Goal: Task Accomplishment & Management: Manage account settings

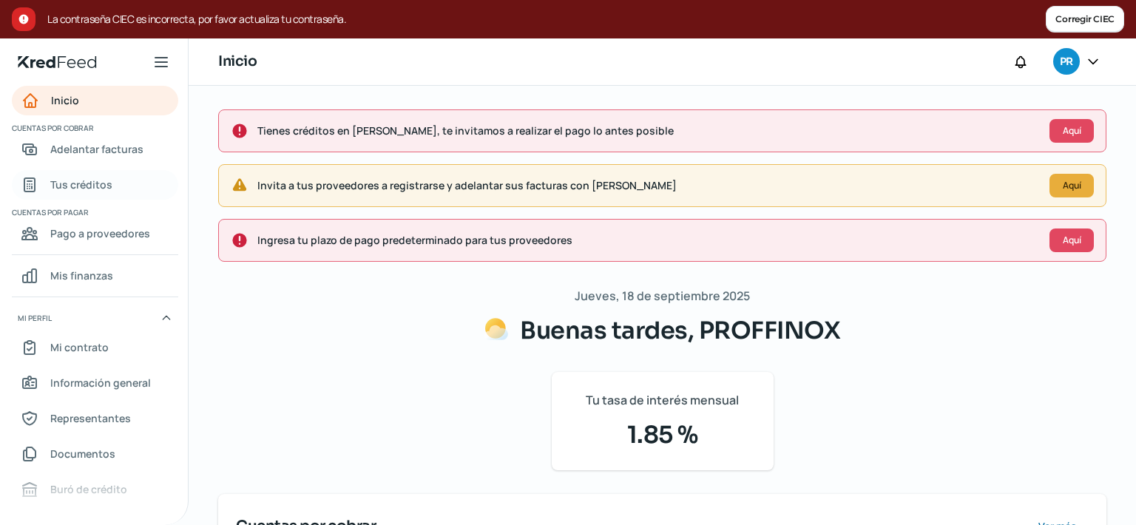
click at [100, 195] on link "Tus créditos" at bounding box center [95, 185] width 166 height 30
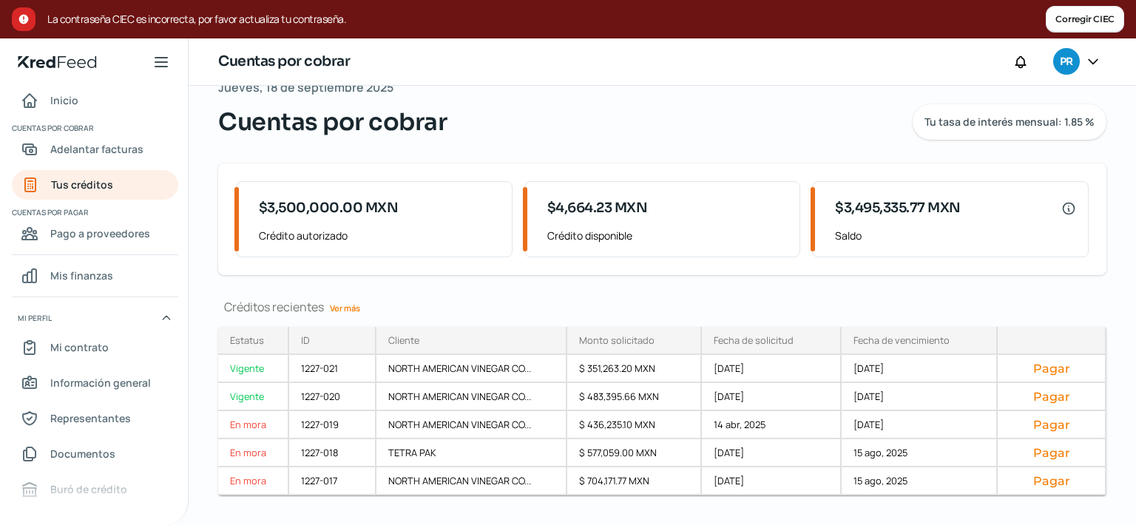
scroll to position [127, 0]
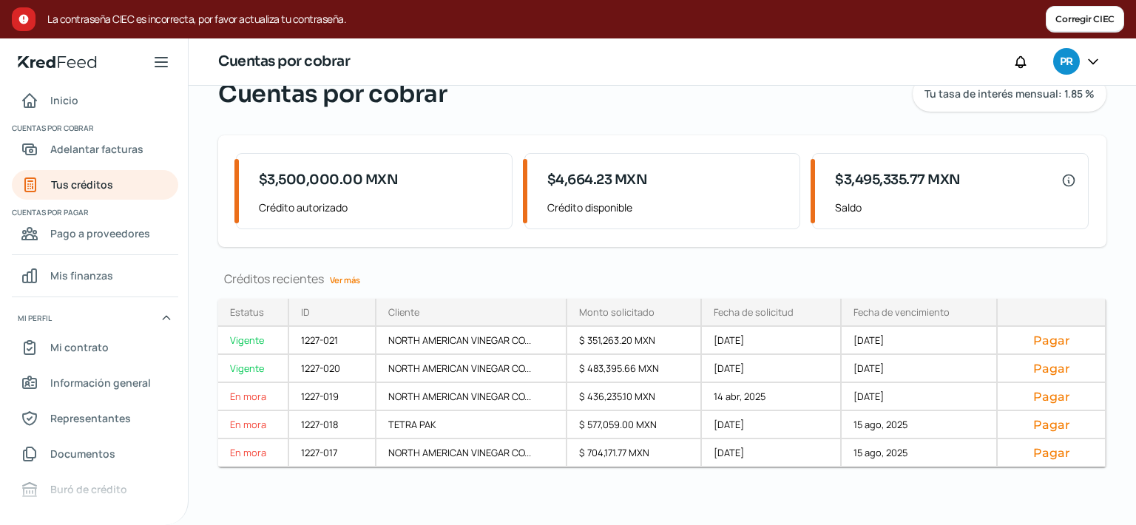
click at [340, 281] on link "Ver más" at bounding box center [345, 280] width 42 height 23
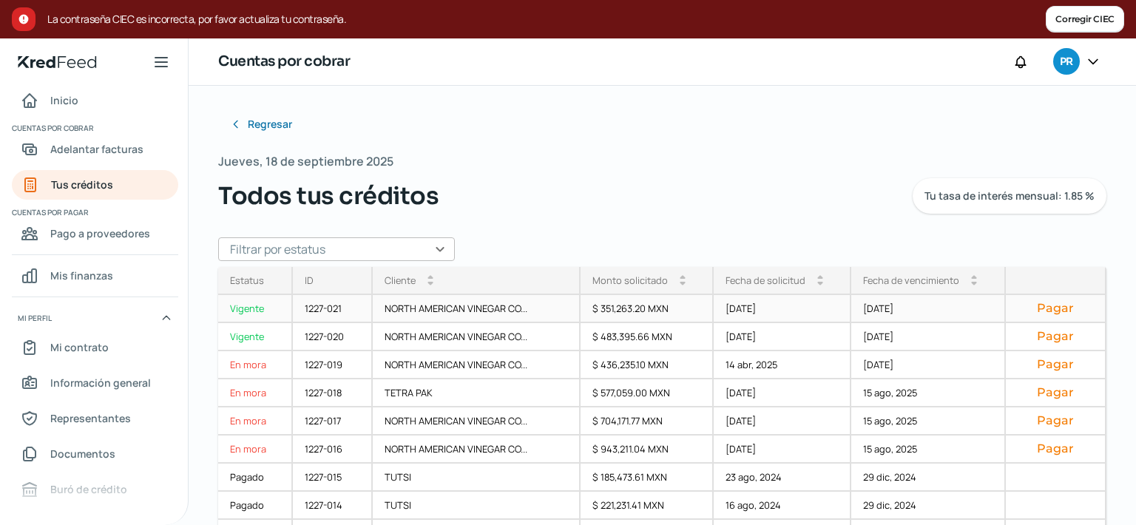
click at [489, 310] on div "NORTH AMERICAN VINEGAR CO..." at bounding box center [476, 309] width 207 height 28
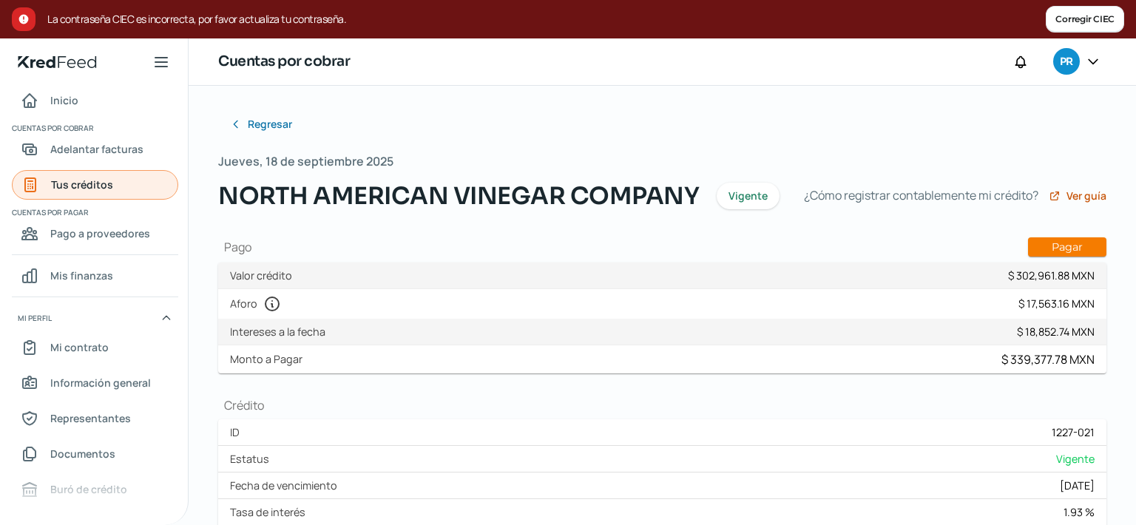
click at [77, 194] on span "Tus créditos" at bounding box center [82, 184] width 62 height 18
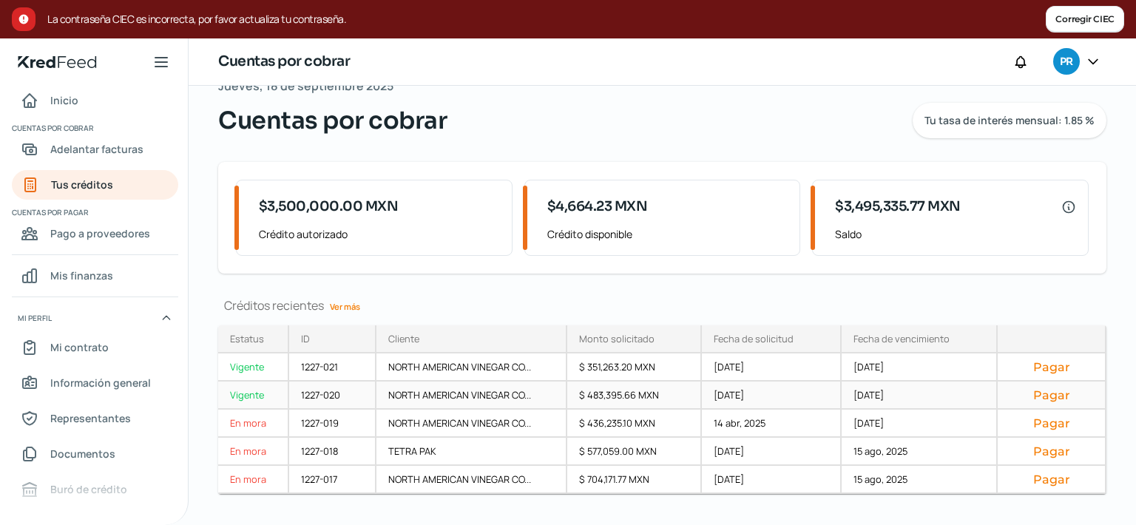
scroll to position [127, 0]
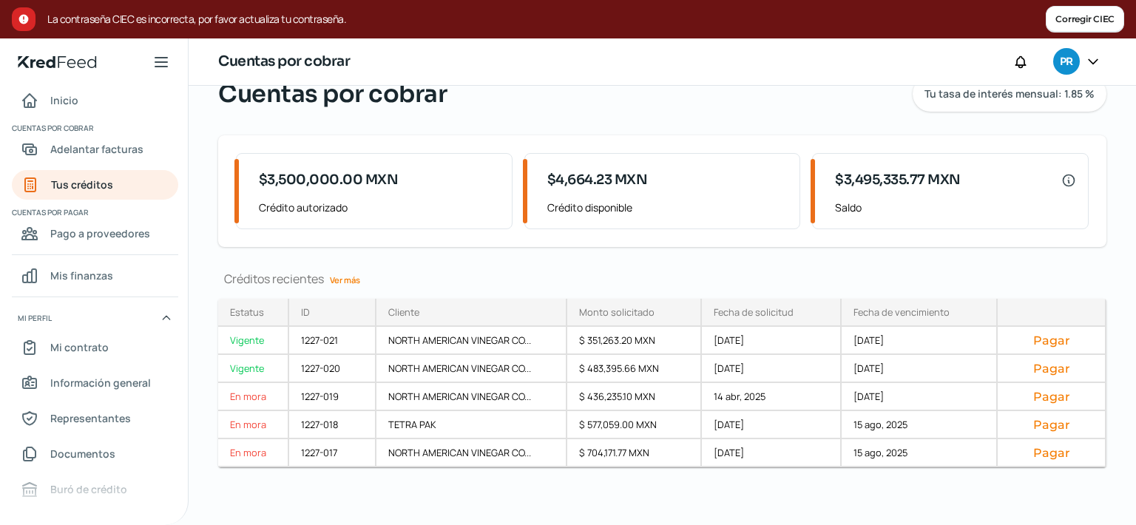
click at [350, 280] on link "Ver más" at bounding box center [345, 280] width 42 height 23
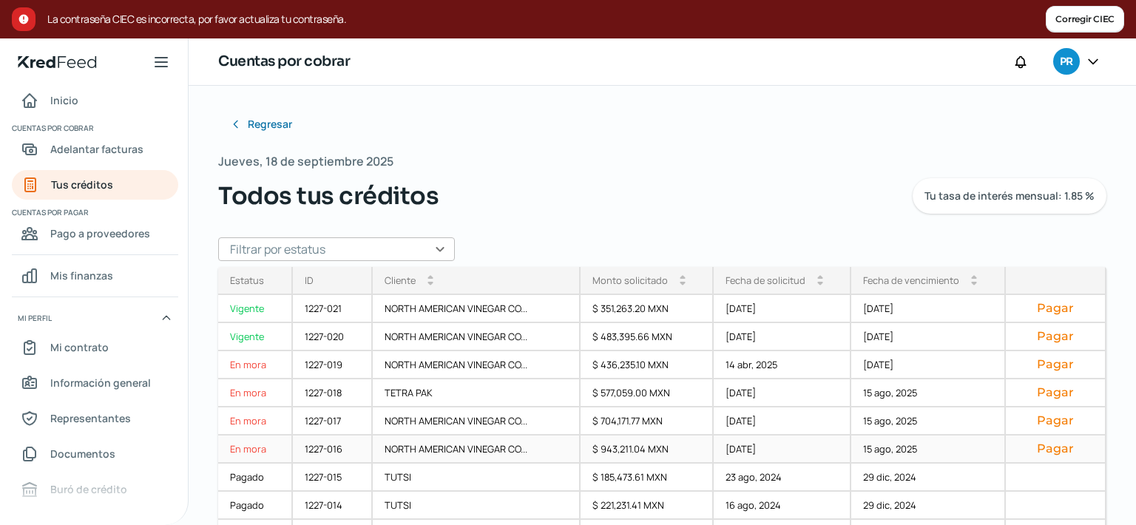
click at [243, 446] on div "En mora" at bounding box center [255, 450] width 75 height 28
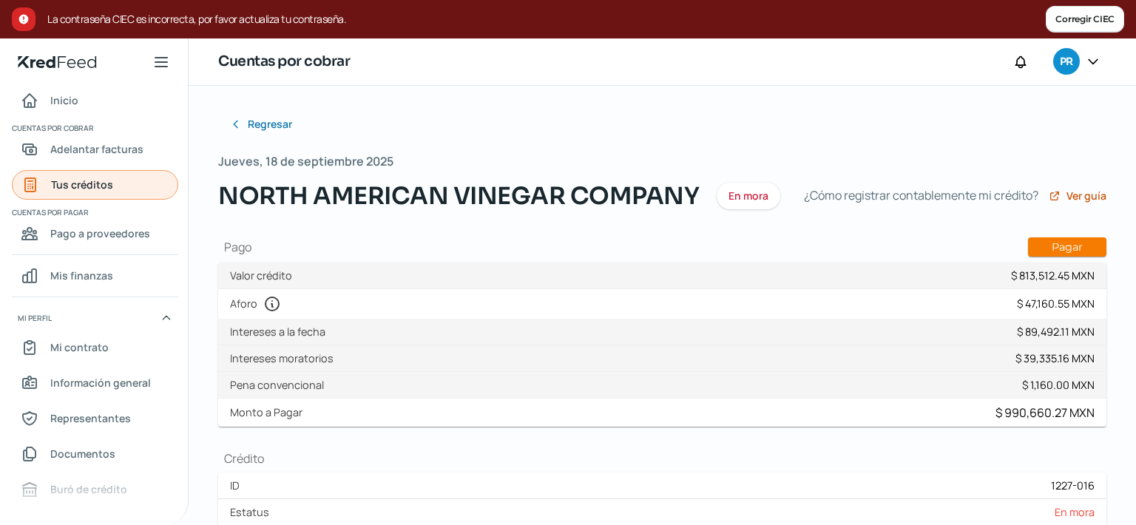
click at [112, 180] on link "Tus créditos" at bounding box center [95, 185] width 166 height 30
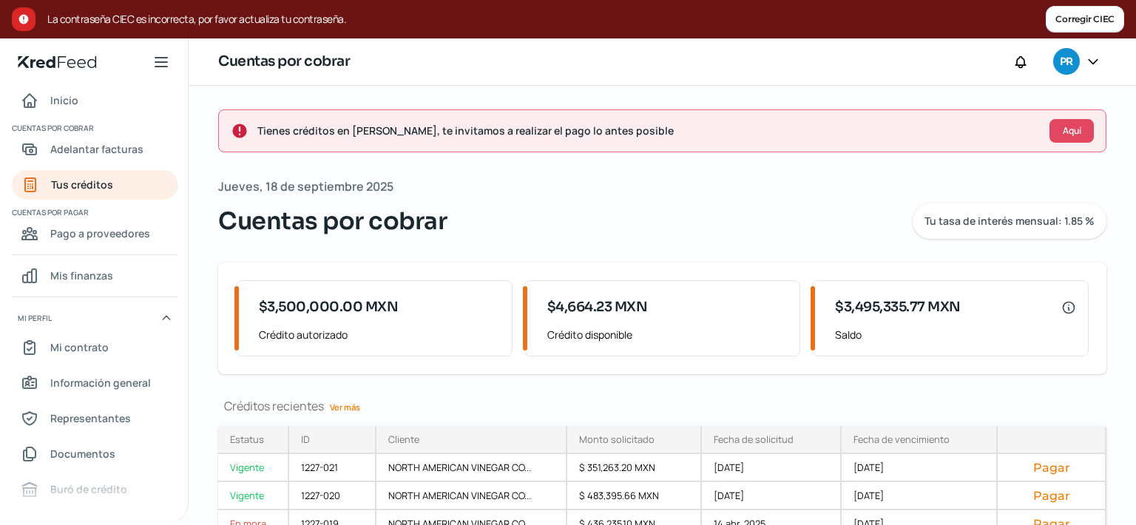
click at [342, 408] on link "Ver más" at bounding box center [345, 407] width 42 height 23
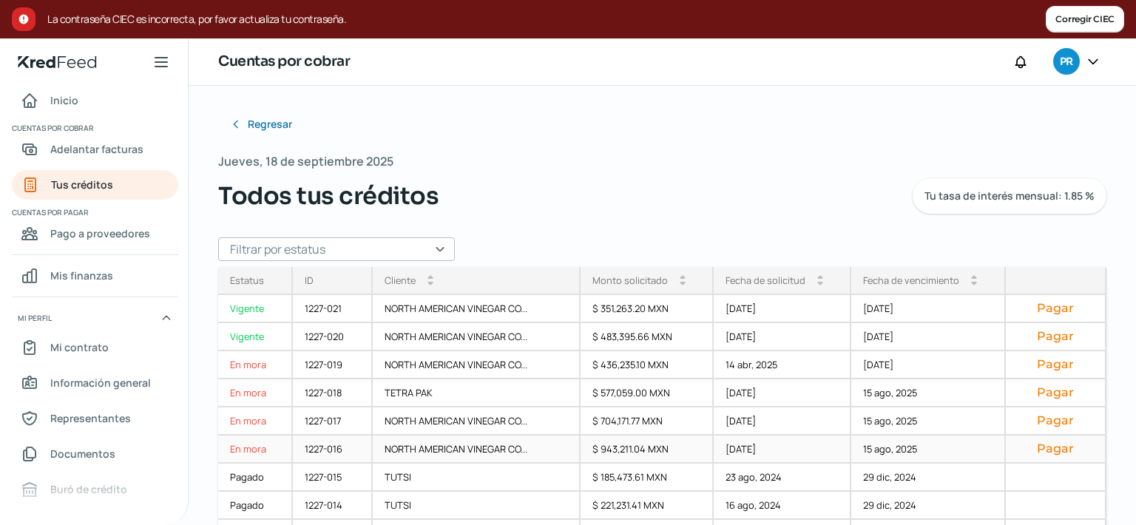
click at [471, 451] on div "NORTH AMERICAN VINEGAR CO..." at bounding box center [476, 450] width 207 height 28
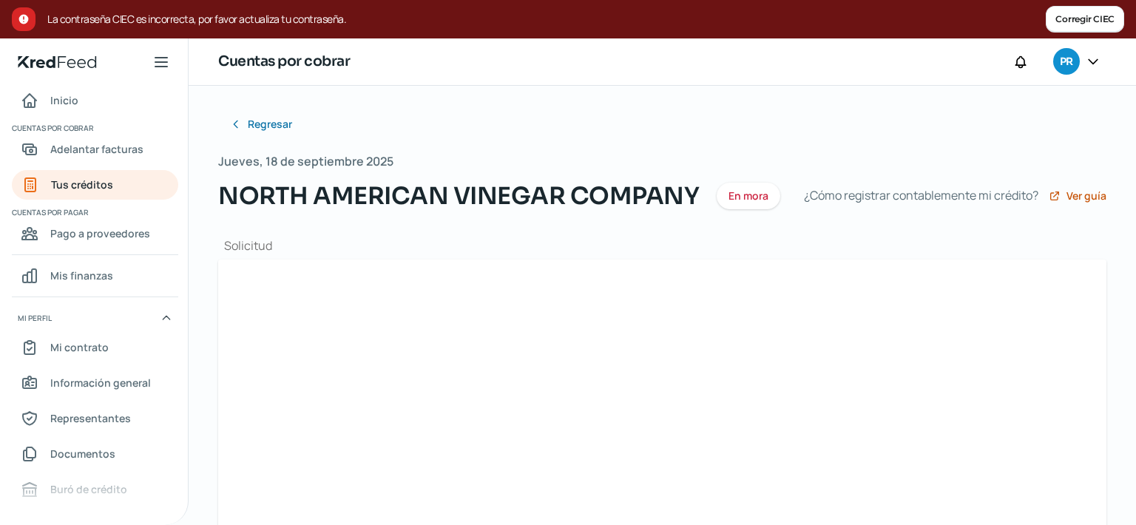
click at [470, 451] on div at bounding box center [662, 400] width 888 height 280
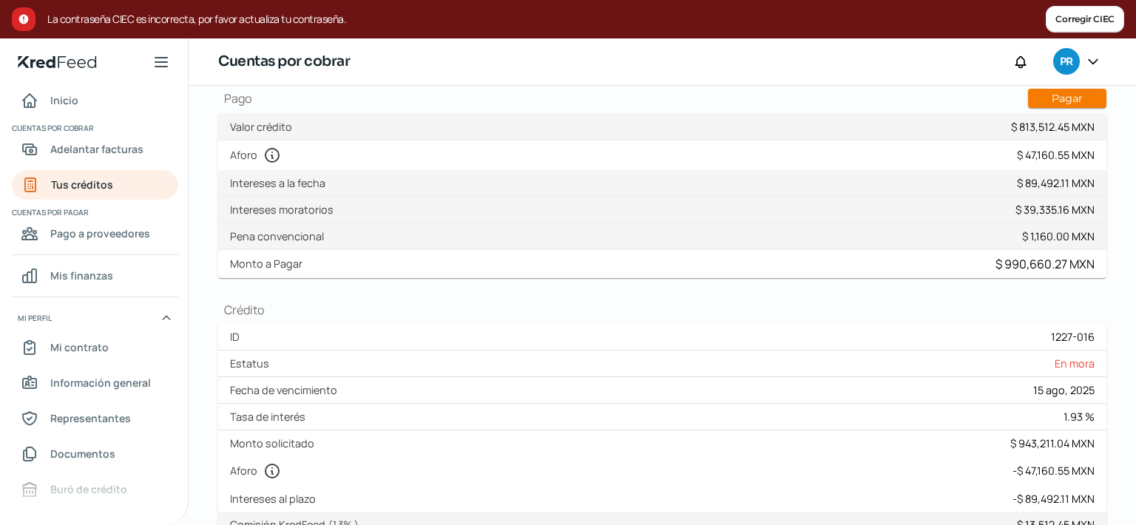
scroll to position [99, 0]
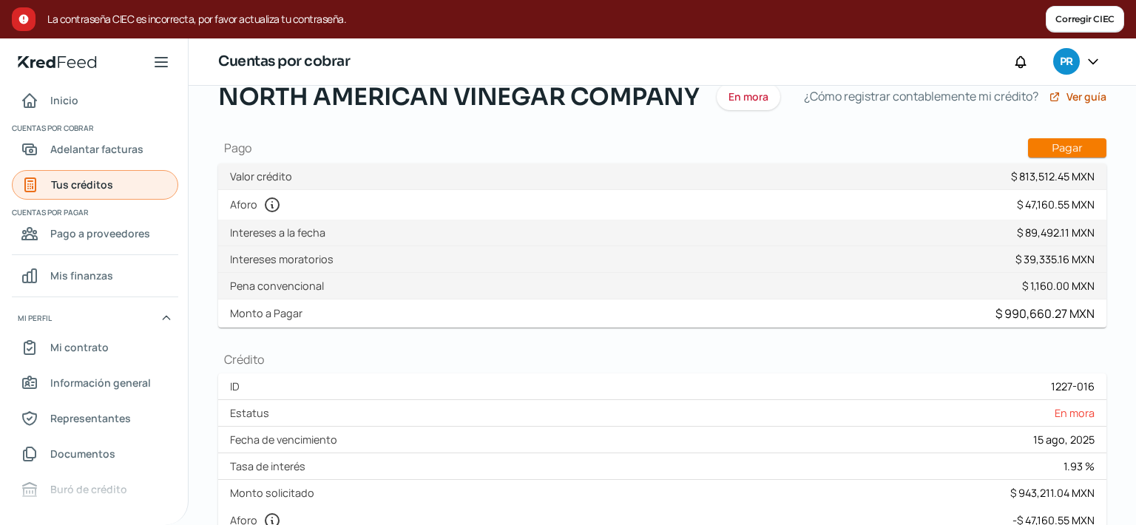
click at [90, 183] on span "Tus créditos" at bounding box center [82, 184] width 62 height 18
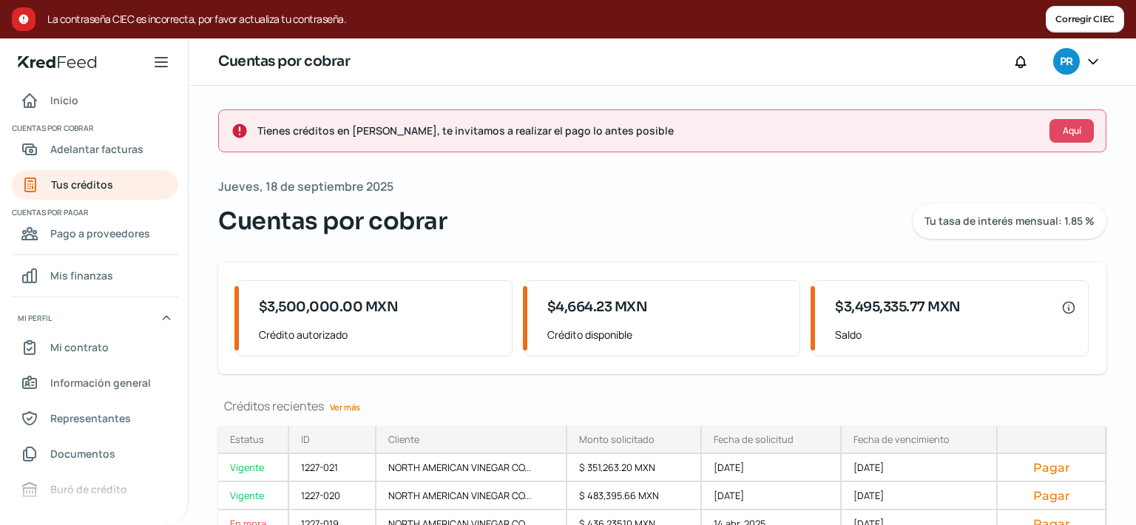
click at [329, 403] on link "Ver más" at bounding box center [345, 407] width 42 height 23
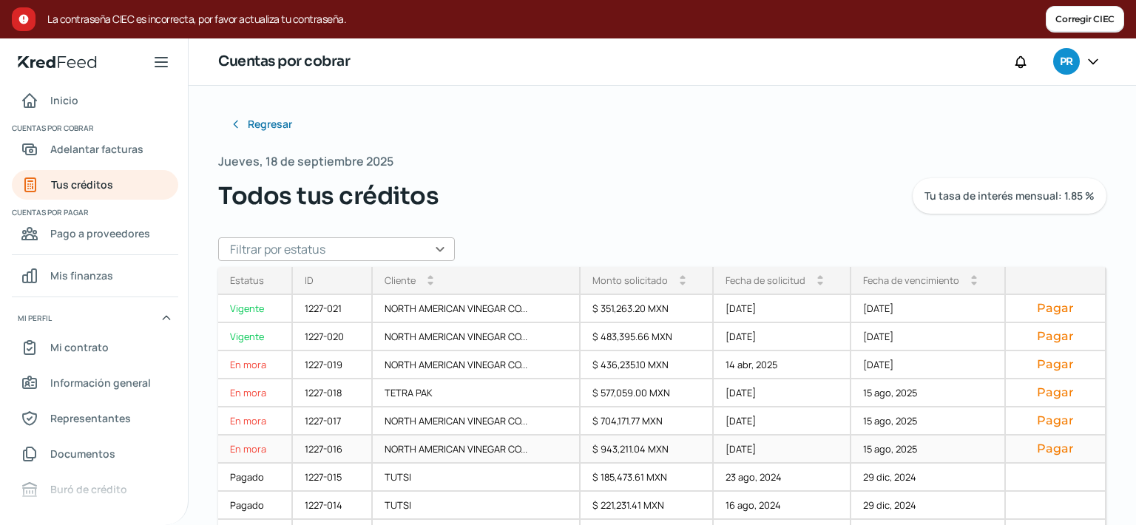
click at [1018, 448] on button "Pagar" at bounding box center [1055, 449] width 75 height 15
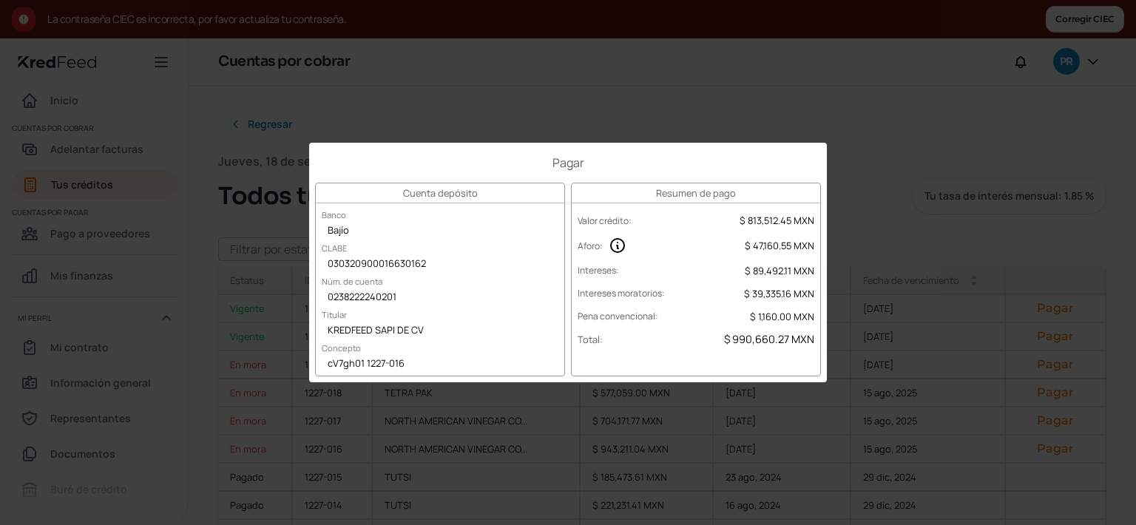
click at [888, 112] on div "Pagar Cuenta depósito Banco Bajío CLABE 030320900016630162 Núm. de cuenta 02382…" at bounding box center [568, 262] width 1136 height 525
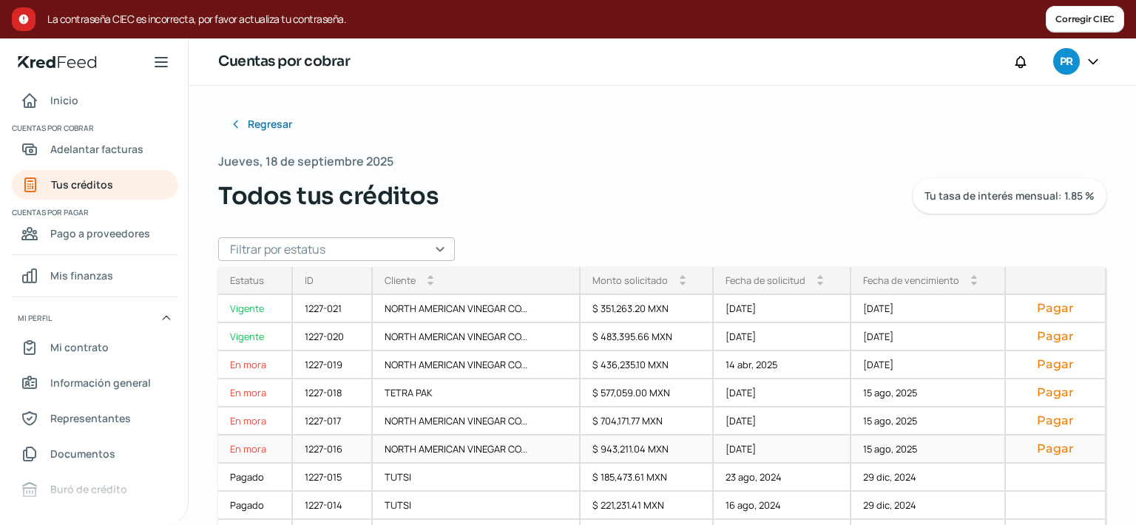
click at [467, 448] on div "NORTH AMERICAN VINEGAR CO..." at bounding box center [476, 450] width 207 height 28
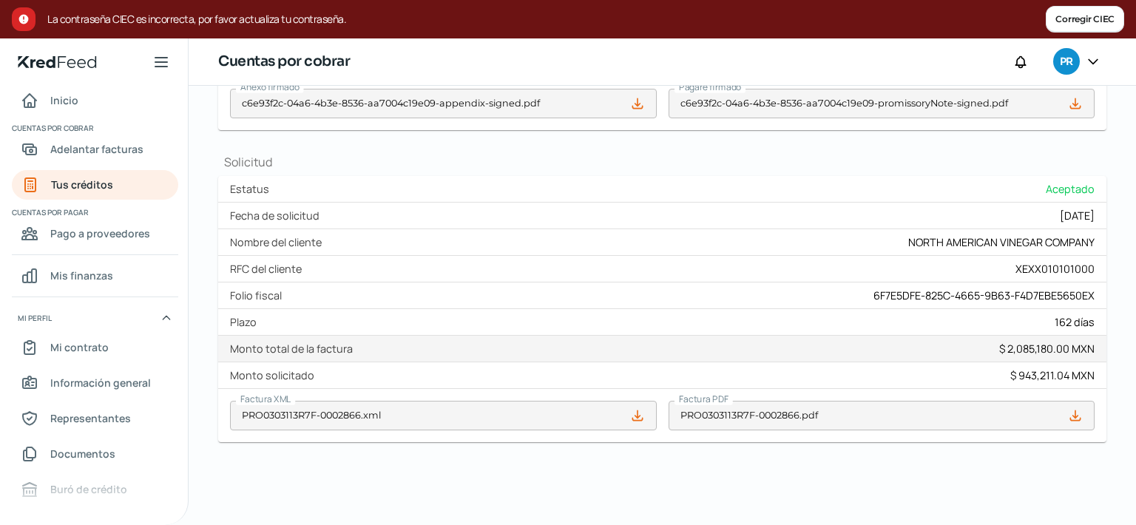
scroll to position [672, 0]
drag, startPoint x: 1095, startPoint y: 315, endPoint x: 1077, endPoint y: 311, distance: 18.1
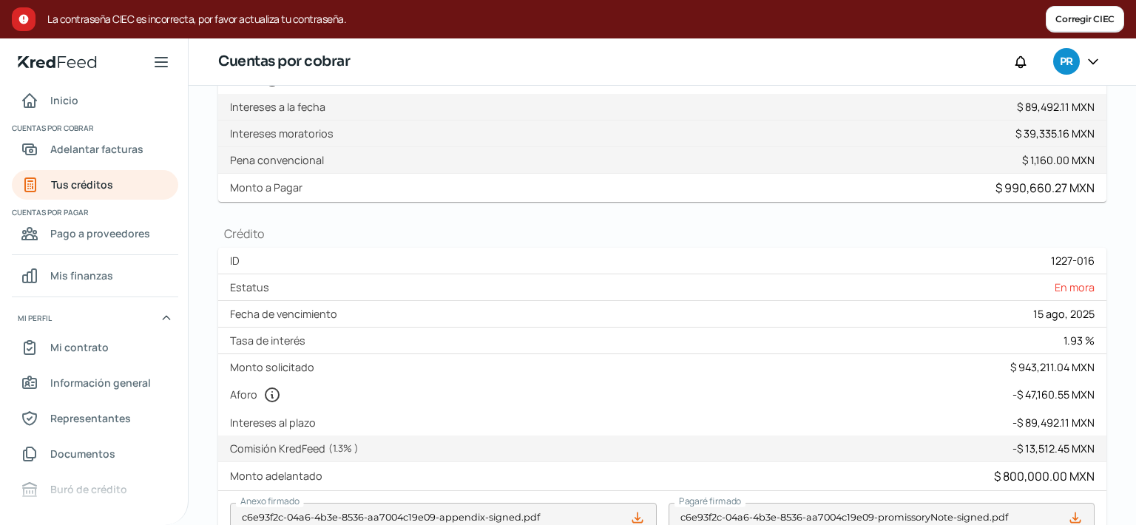
scroll to position [424, 0]
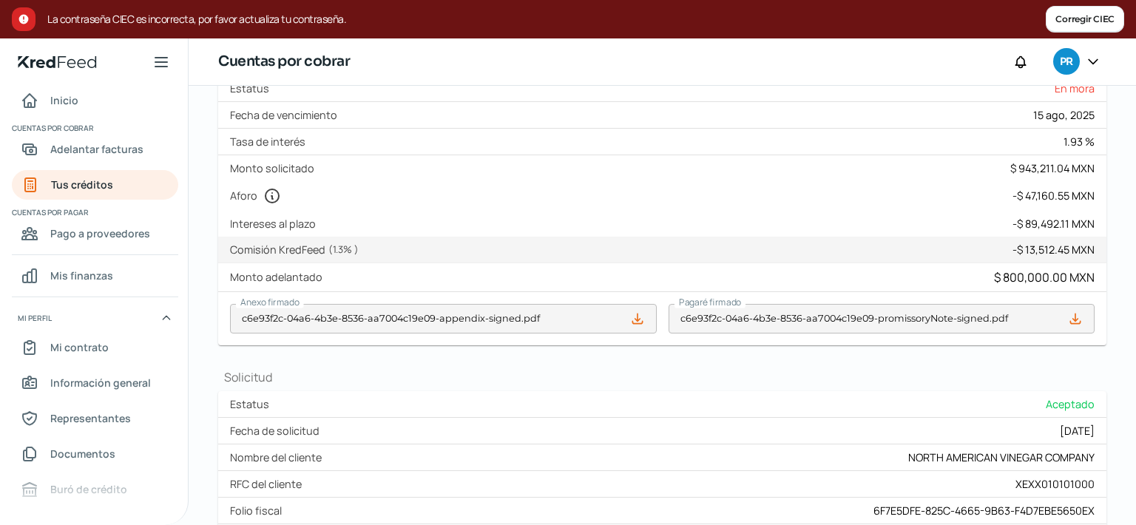
click at [1008, 211] on div "Aforo - $ 47,160.55 MXN" at bounding box center [662, 196] width 888 height 30
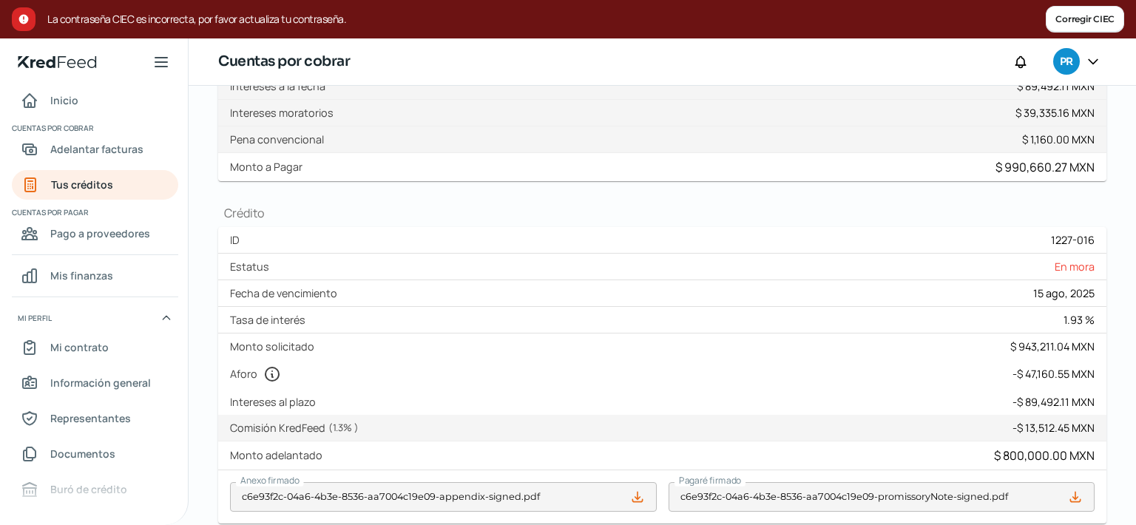
scroll to position [298, 0]
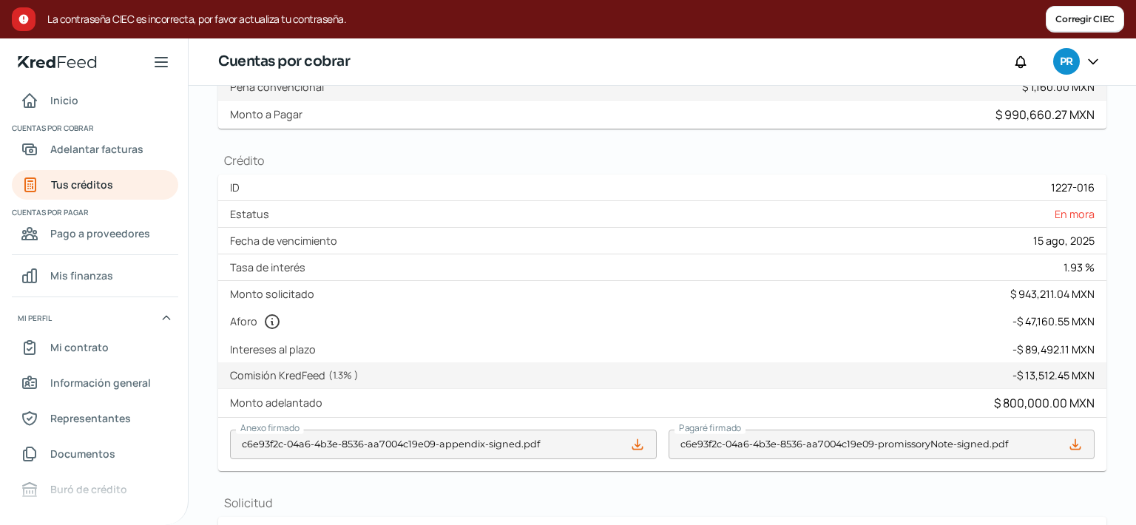
click at [497, 74] on div "Monto $ 39,335.16 MXN IVA $ 0.00 MXN ISR $ 0.00 MXN Intereses moratorios $ 39,3…" at bounding box center [662, 60] width 888 height 27
click at [105, 182] on span "Tus créditos" at bounding box center [82, 184] width 62 height 18
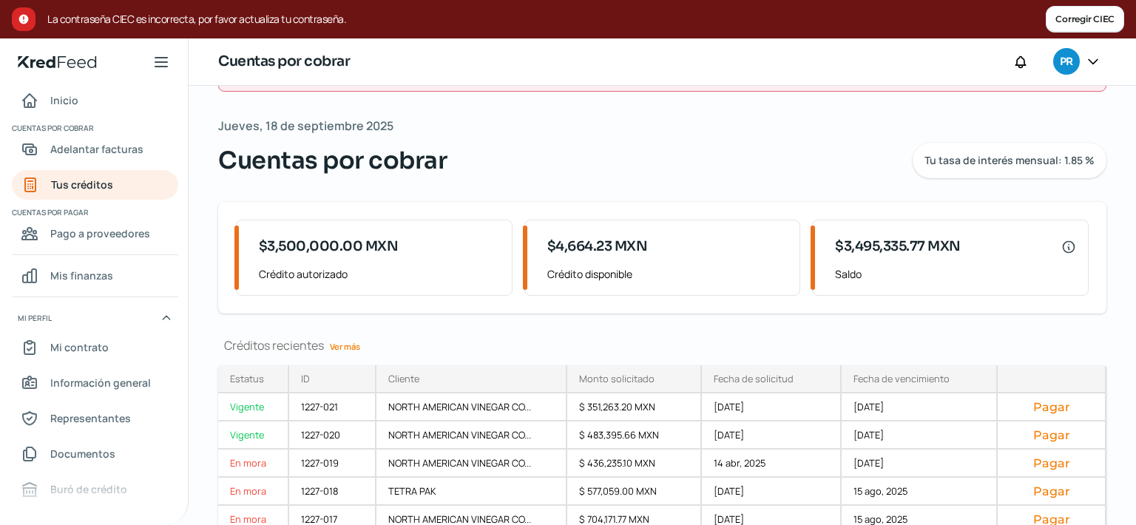
scroll to position [70, 0]
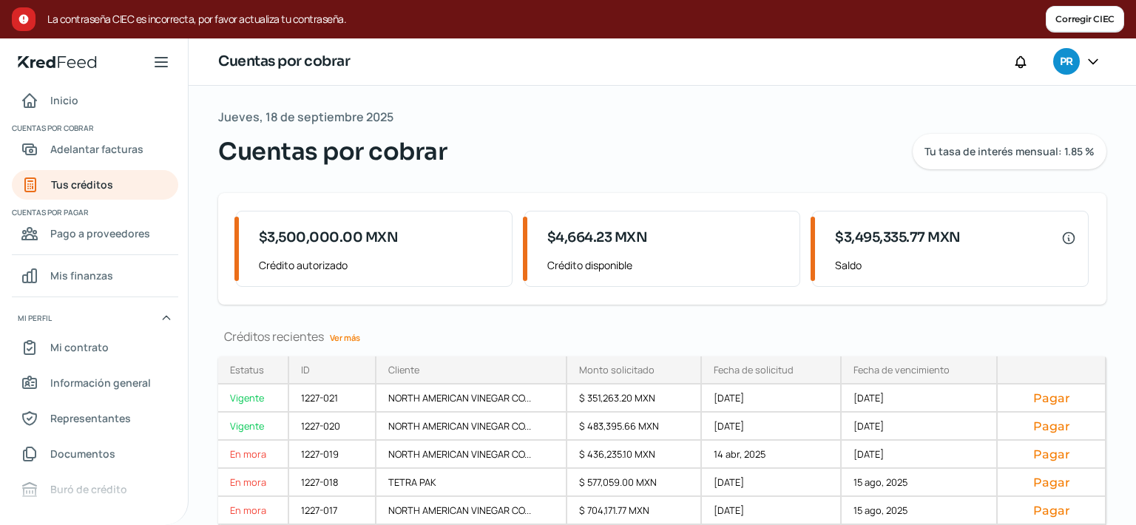
click at [342, 339] on link "Ver más" at bounding box center [345, 337] width 42 height 23
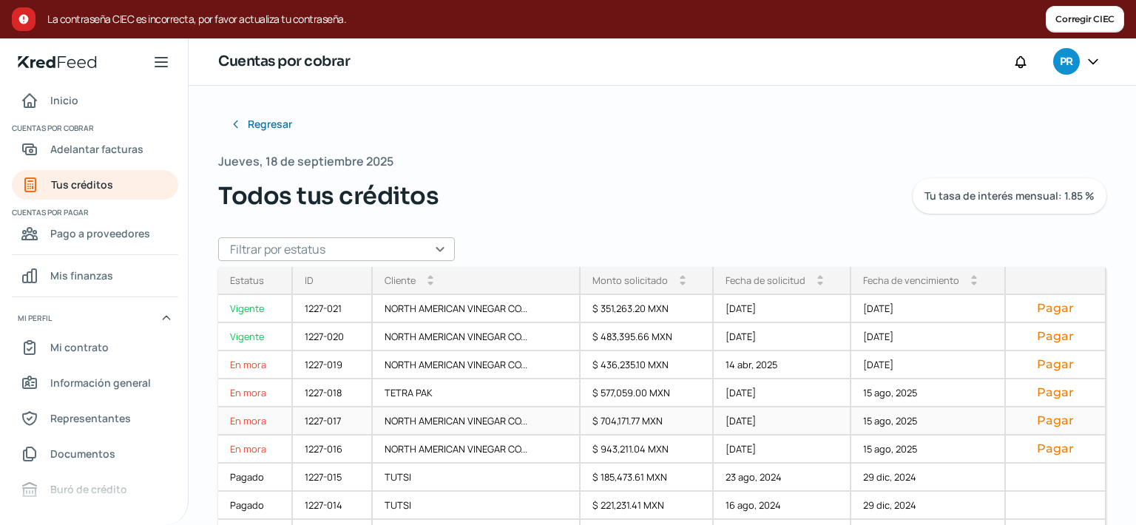
click at [433, 421] on div "NORTH AMERICAN VINEGAR CO..." at bounding box center [476, 422] width 207 height 28
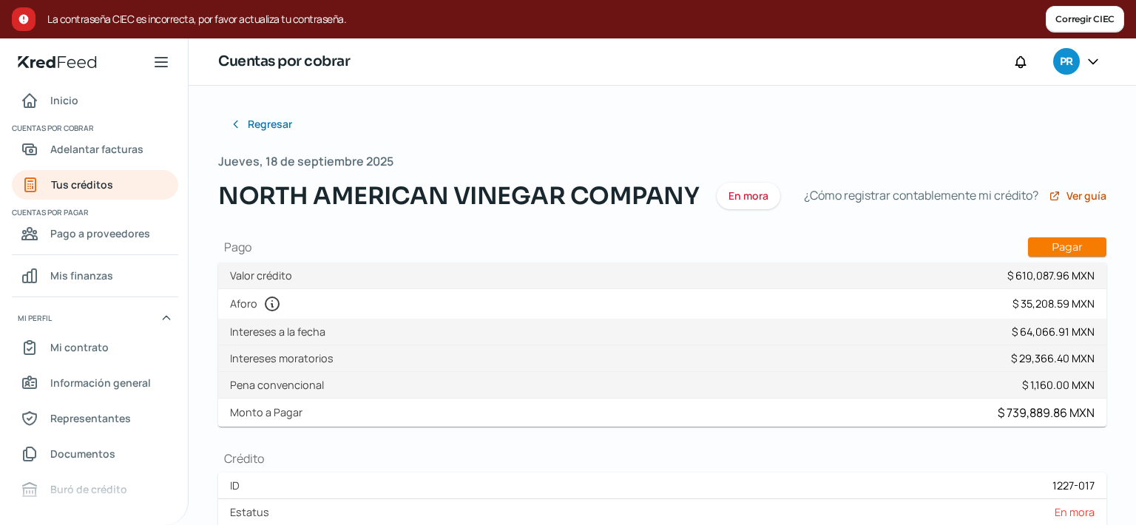
click at [669, 214] on span "NORTH AMERICAN VINEGAR COMPANY" at bounding box center [458, 196] width 481 height 36
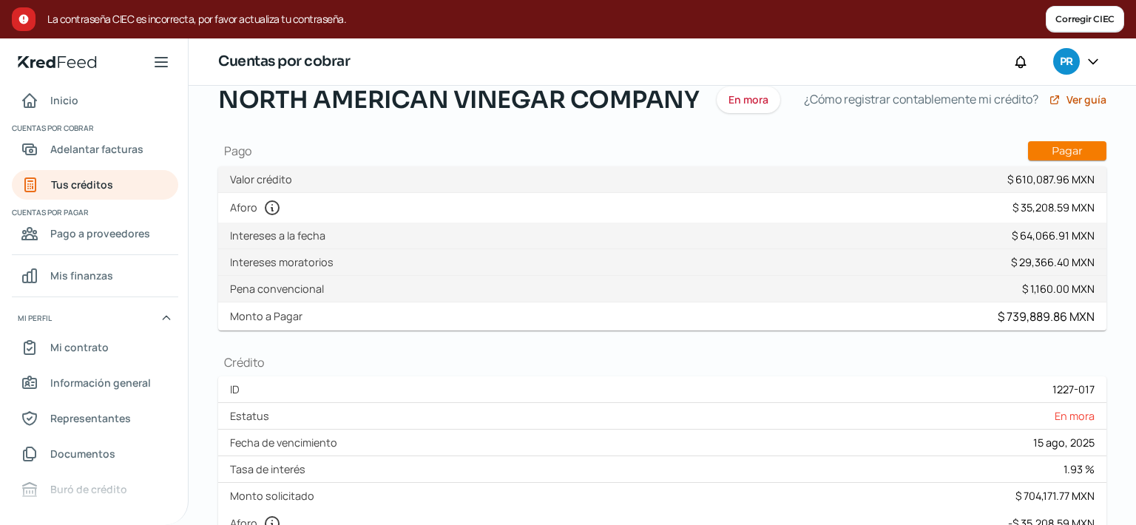
scroll to position [76, 0]
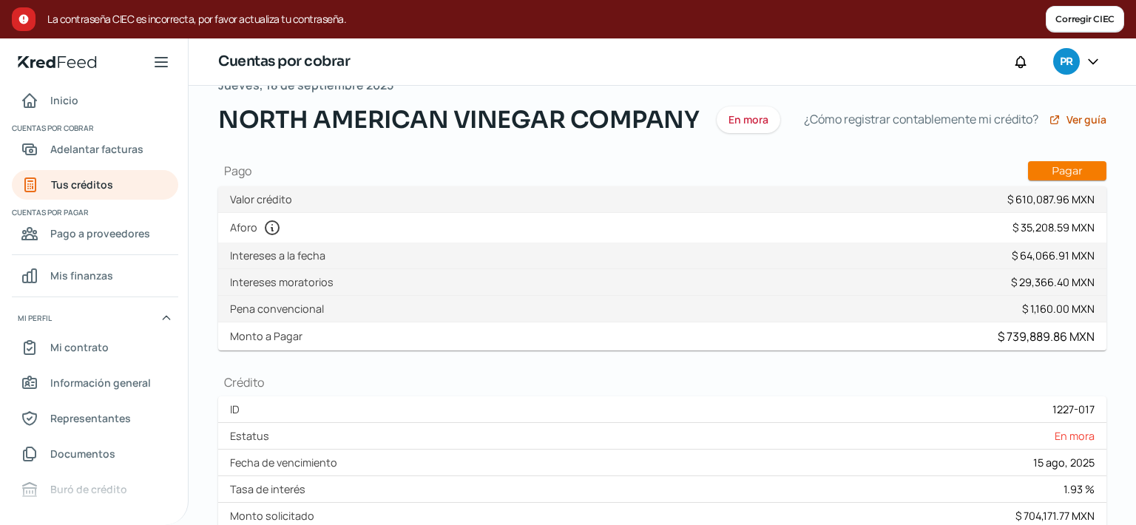
click at [499, 183] on div "Regresar [DATE] NORTH AMERICAN VINEGAR COMPANY En [PERSON_NAME] ¿Cómo registrar…" at bounding box center [662, 519] width 888 height 972
click at [138, 192] on link "Tus créditos" at bounding box center [95, 185] width 166 height 30
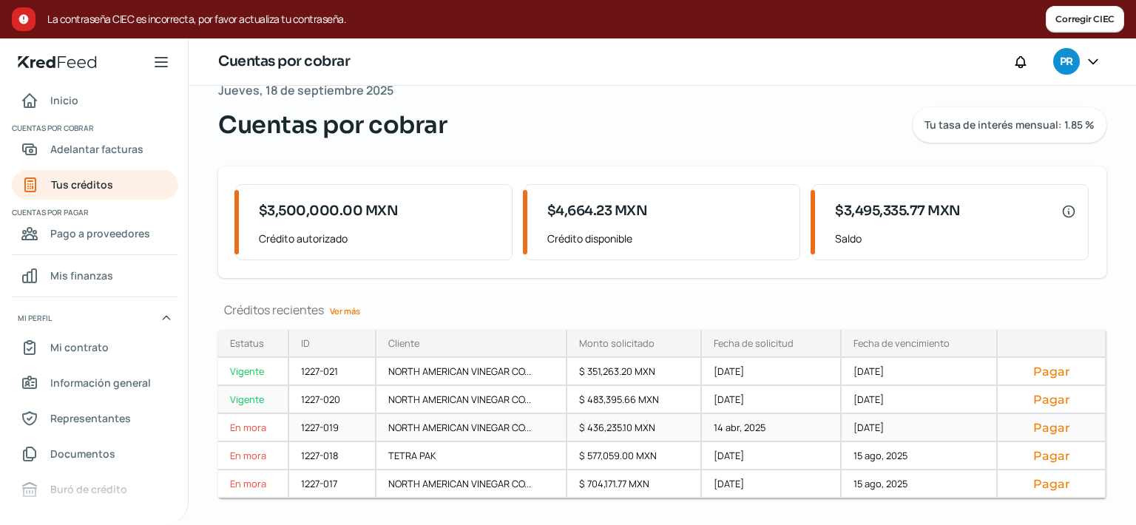
scroll to position [119, 0]
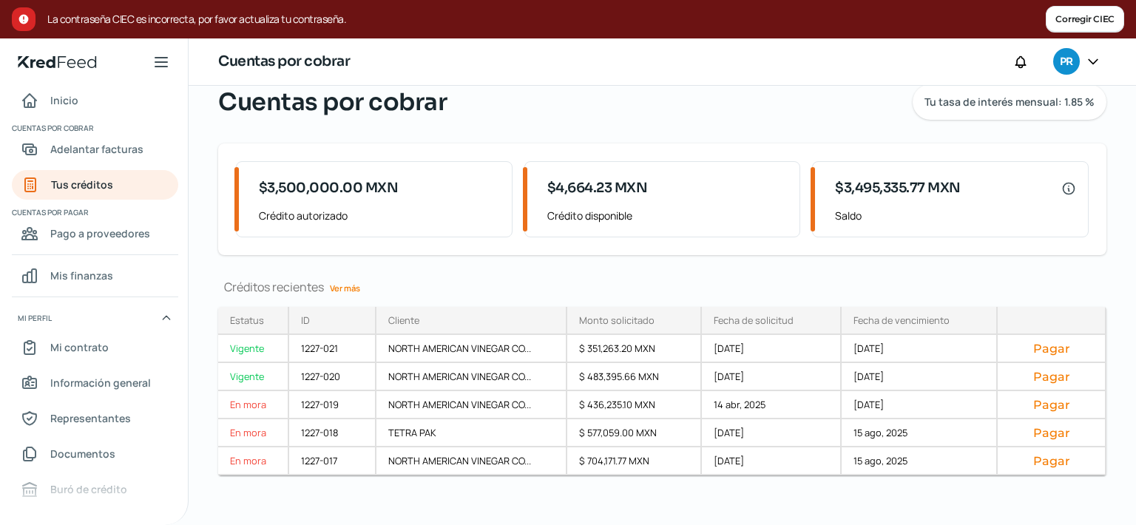
click at [338, 277] on link "Ver más" at bounding box center [345, 288] width 42 height 23
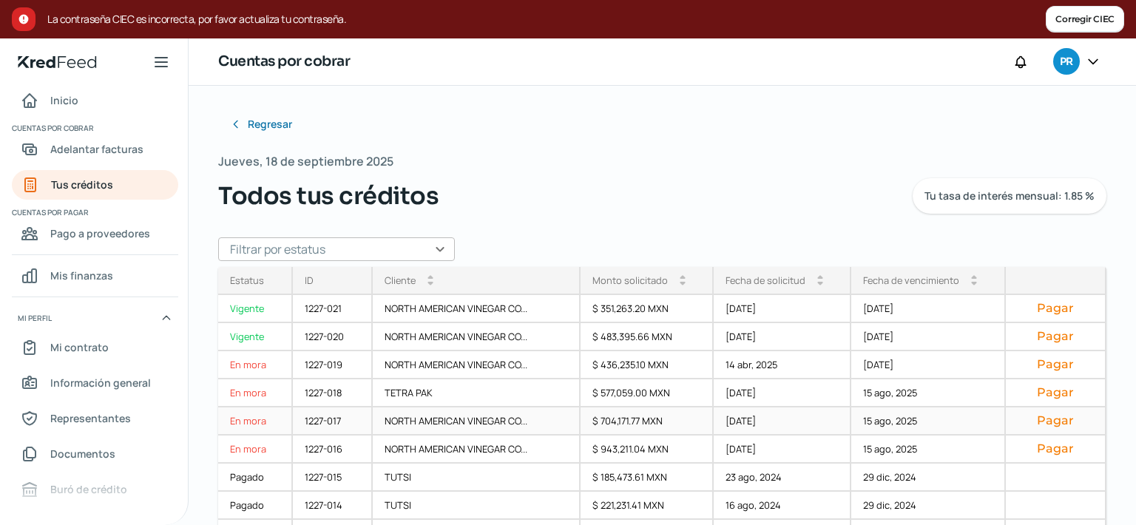
click at [1021, 418] on button "Pagar" at bounding box center [1055, 421] width 75 height 15
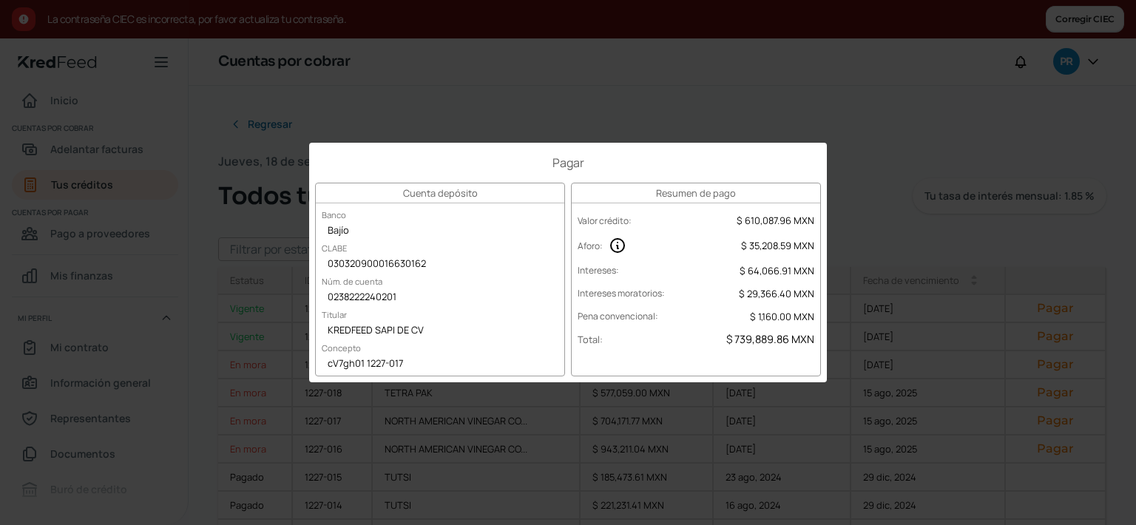
click at [632, 97] on div "Pagar Cuenta depósito Banco Bajío CLABE 030320900016630162 Núm. de cuenta 02382…" at bounding box center [568, 262] width 1136 height 525
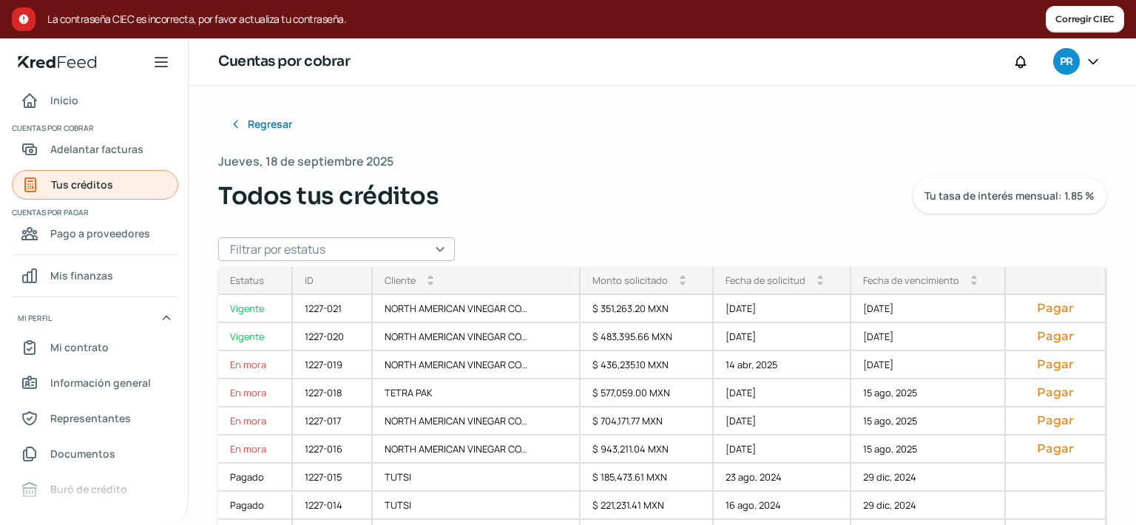
click at [142, 192] on link "Tus créditos" at bounding box center [95, 185] width 166 height 30
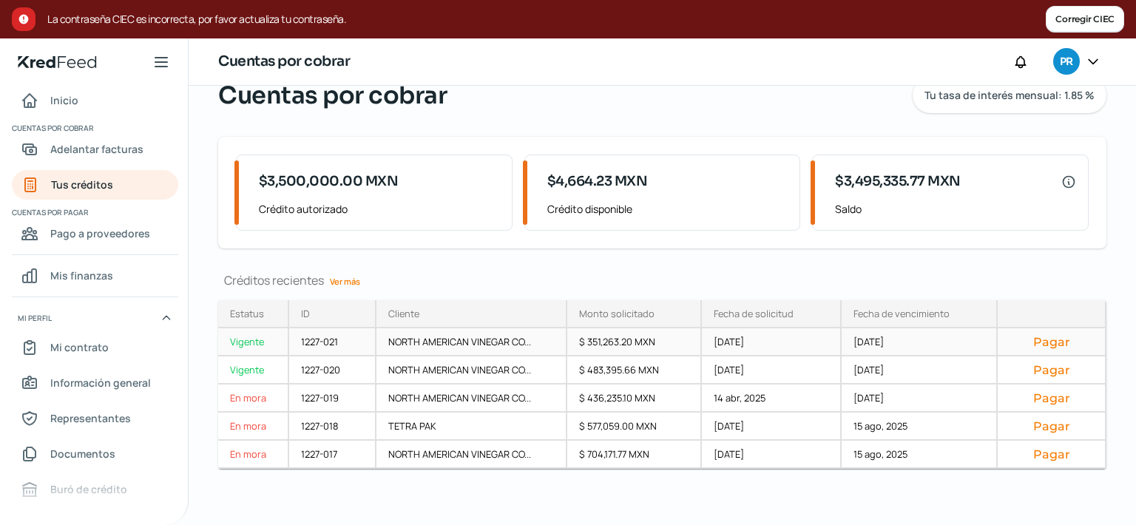
scroll to position [127, 0]
click at [358, 280] on link "Ver más" at bounding box center [345, 280] width 42 height 23
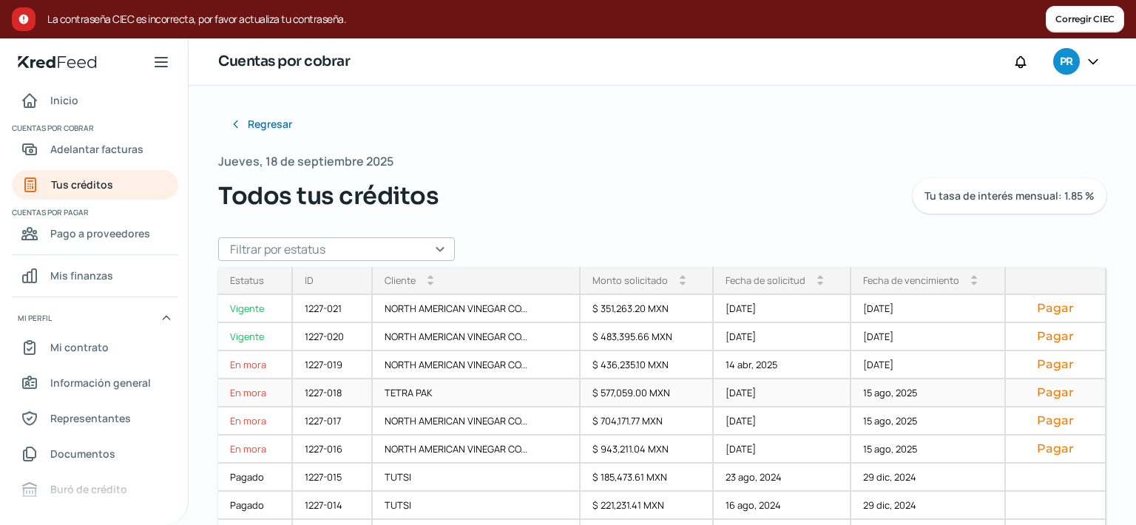
click at [419, 391] on div "TETRA PAK" at bounding box center [476, 393] width 207 height 28
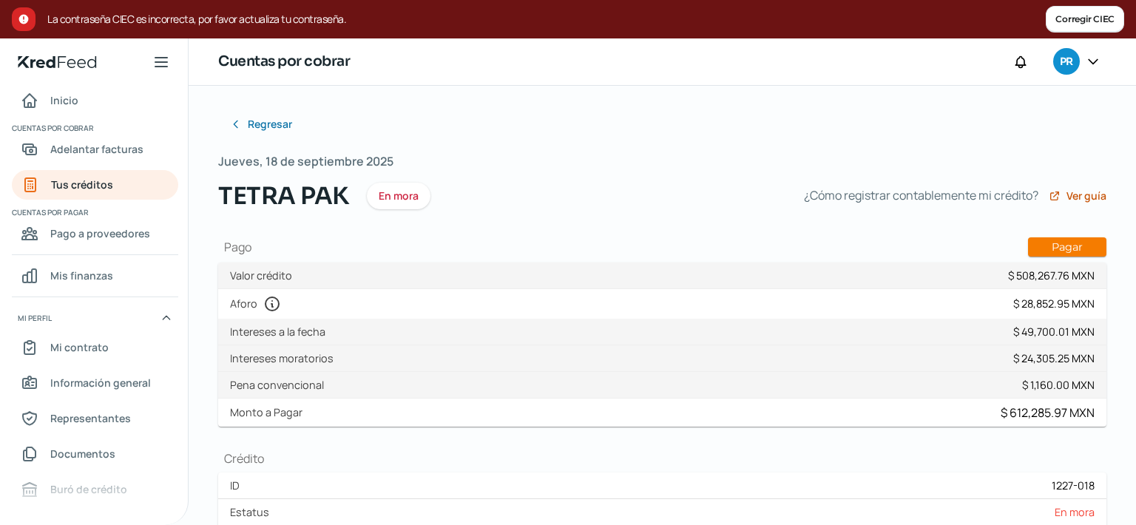
click at [266, 121] on span "Regresar" at bounding box center [271, 124] width 44 height 10
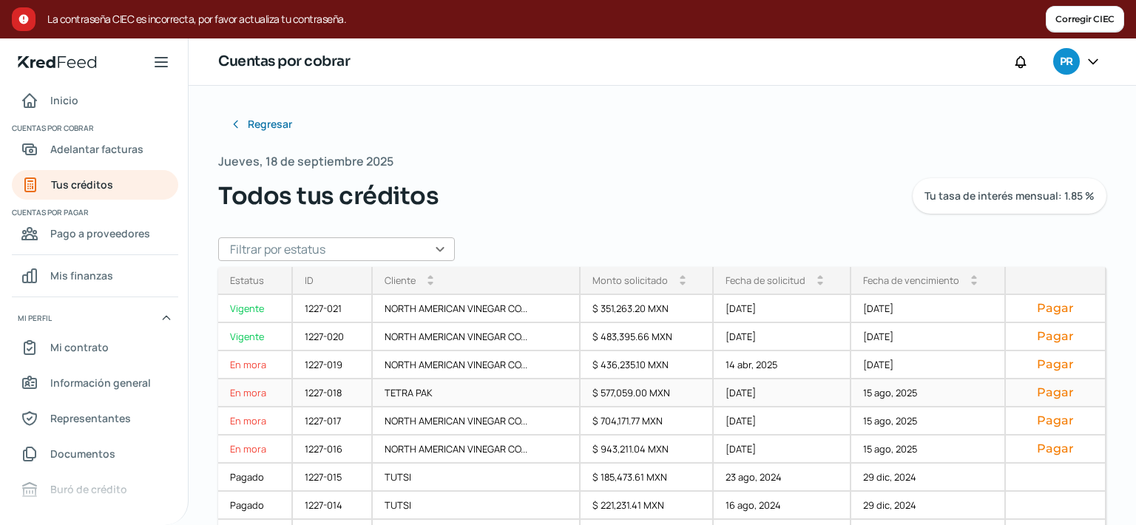
click at [1031, 390] on button "Pagar" at bounding box center [1055, 392] width 75 height 15
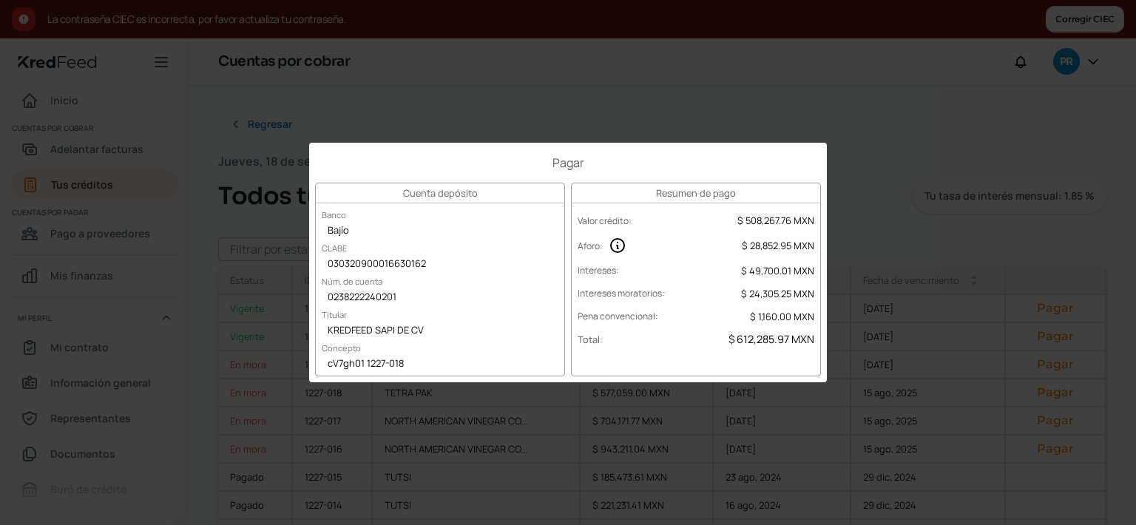
drag, startPoint x: 510, startPoint y: 147, endPoint x: 524, endPoint y: 206, distance: 60.3
click at [524, 206] on div "Pagar Cuenta depósito Banco Bajío CLABE 030320900016630162 Núm. de cuenta 02382…" at bounding box center [568, 263] width 518 height 240
click at [666, 48] on div "Pagar Cuenta depósito Banco Bajío CLABE 030320900016630162 Núm. de cuenta 02382…" at bounding box center [568, 262] width 1136 height 525
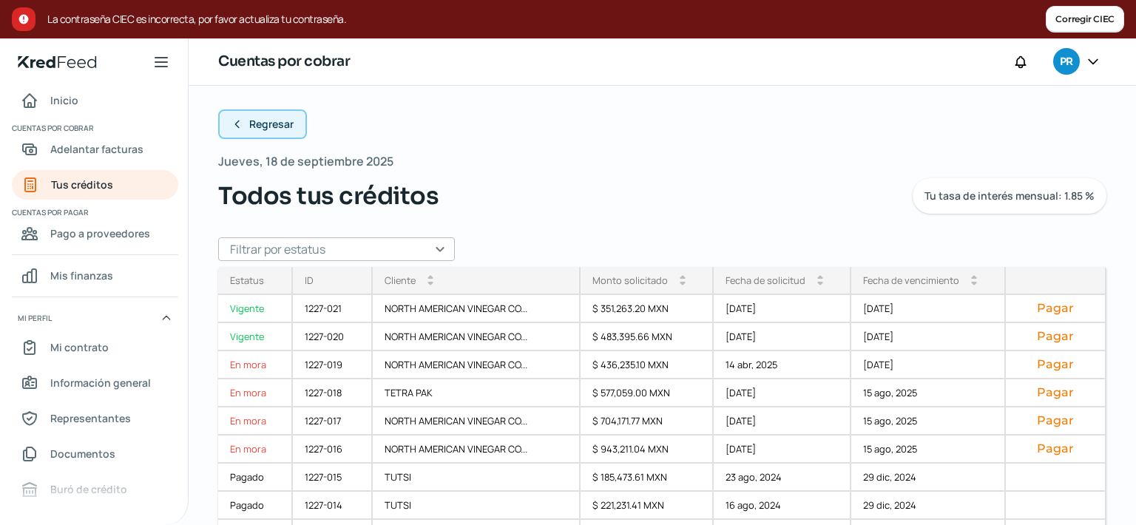
click at [271, 132] on button "Regresar" at bounding box center [262, 124] width 89 height 30
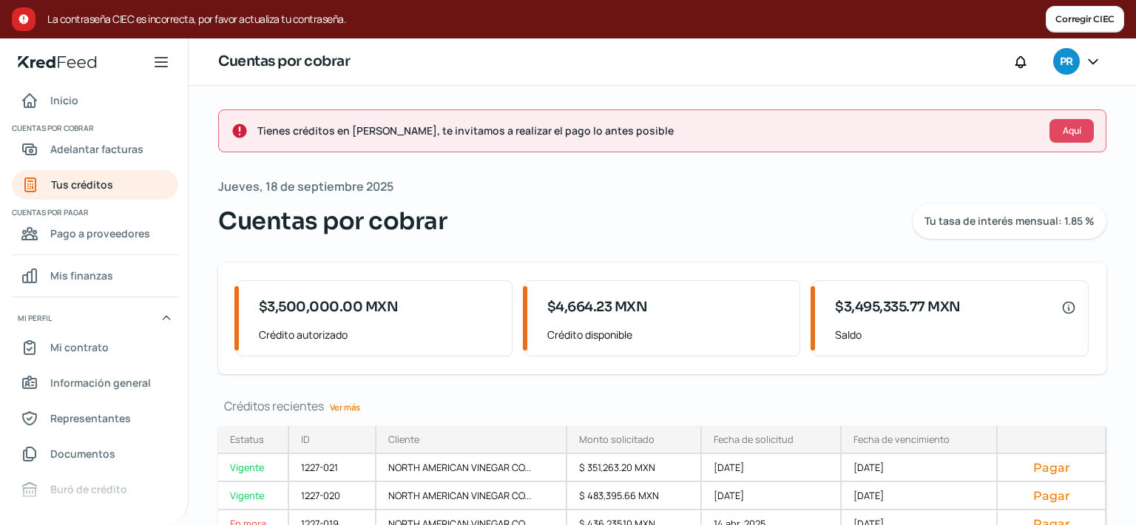
scroll to position [127, 0]
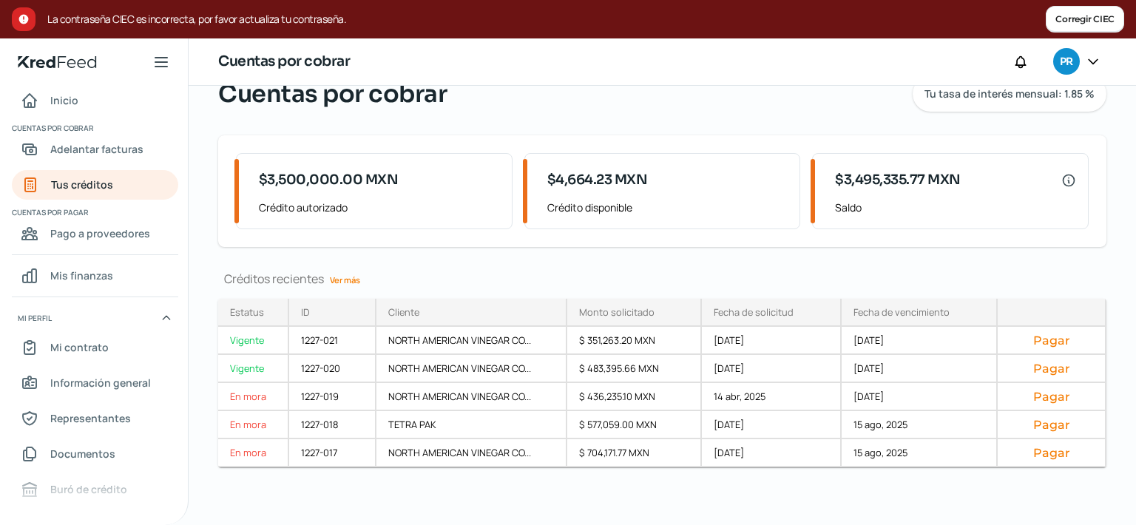
click at [348, 283] on link "Ver más" at bounding box center [345, 280] width 42 height 23
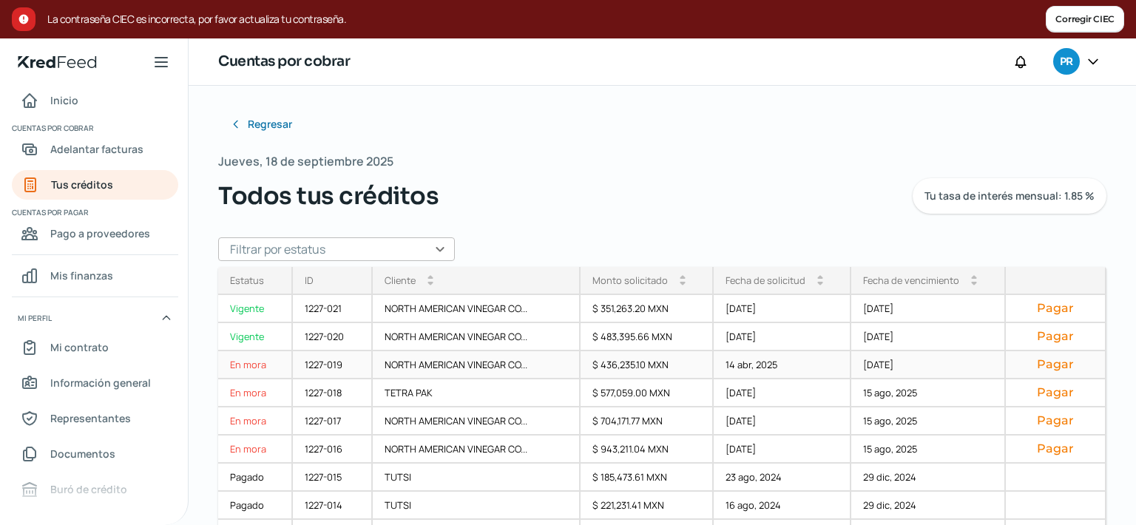
click at [426, 361] on div "NORTH AMERICAN VINEGAR CO..." at bounding box center [476, 365] width 207 height 28
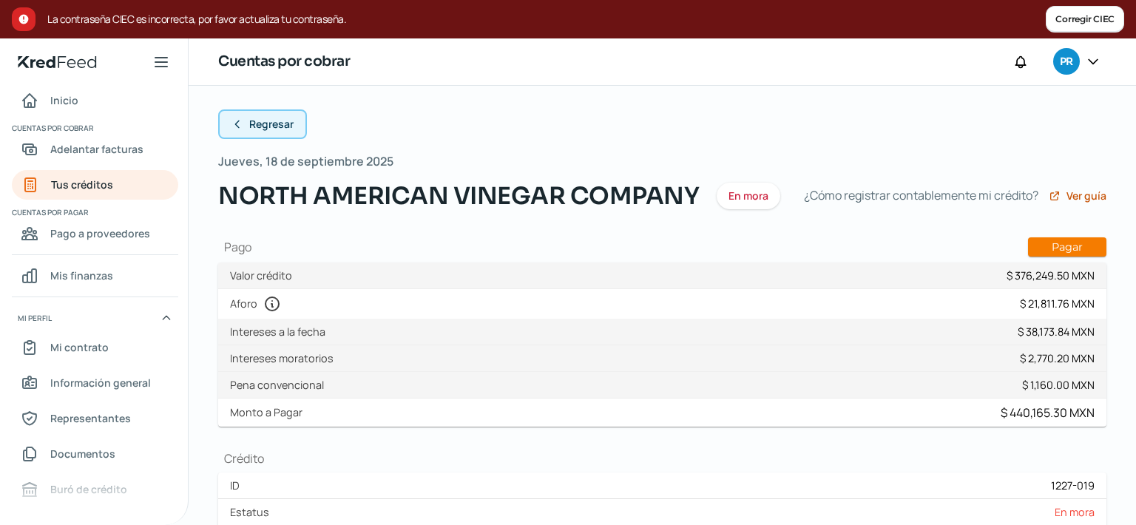
click at [247, 126] on button "Regresar" at bounding box center [262, 124] width 89 height 30
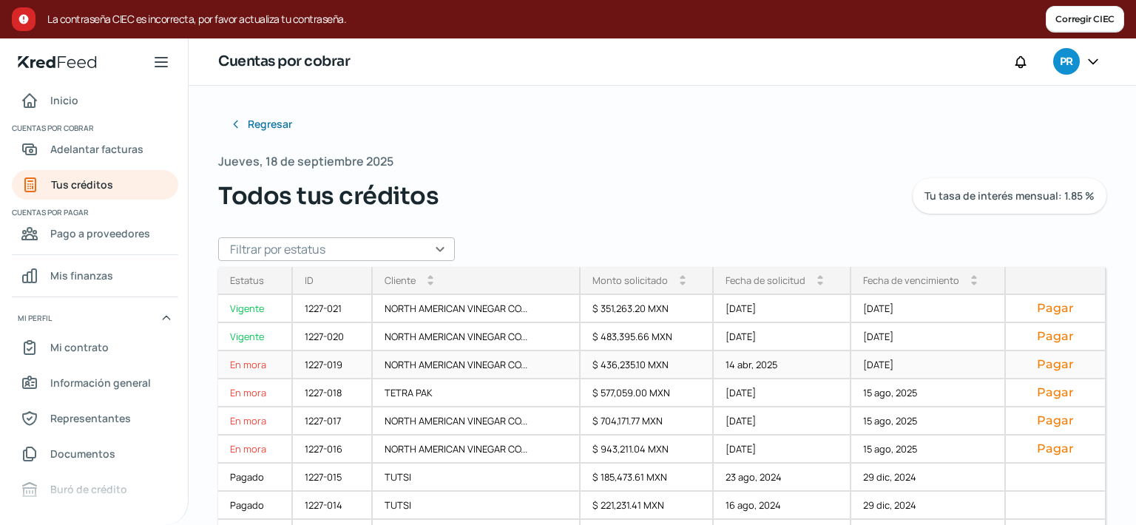
click at [1026, 360] on button "Pagar" at bounding box center [1055, 364] width 75 height 15
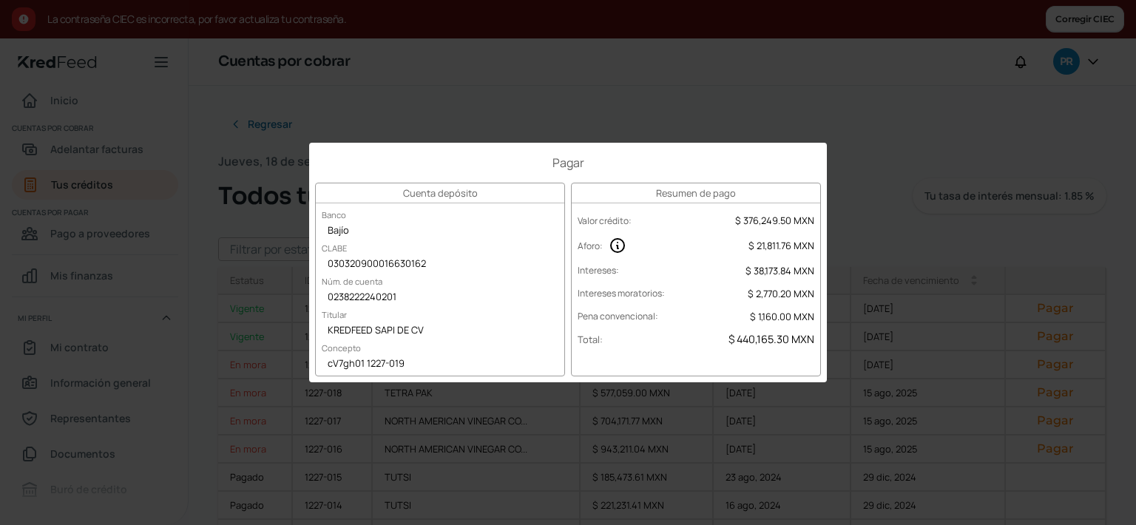
click at [386, 77] on div "Pagar Cuenta depósito Banco Bajío CLABE 030320900016630162 Núm. de cuenta 02382…" at bounding box center [568, 262] width 1136 height 525
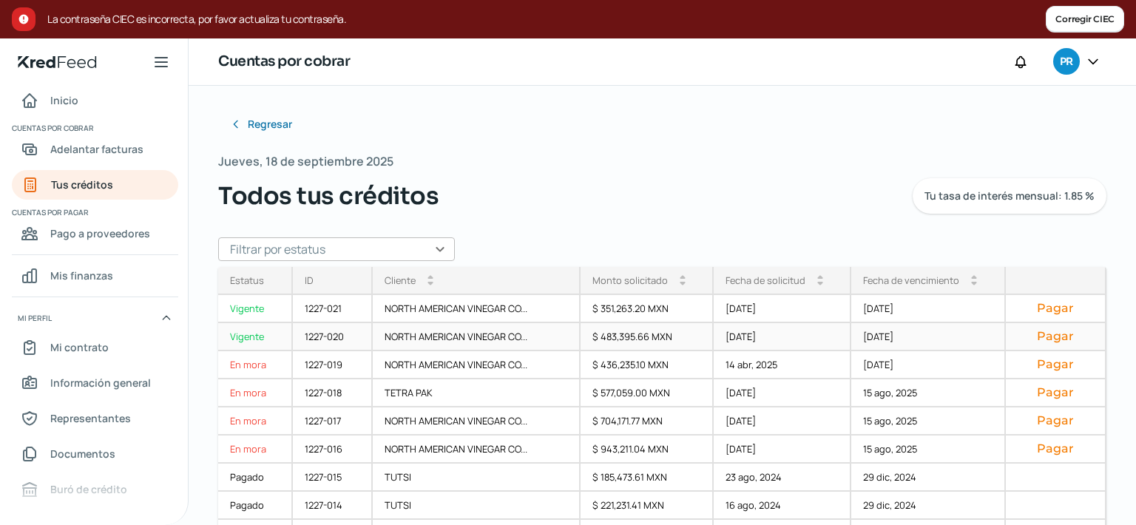
click at [450, 333] on div "NORTH AMERICAN VINEGAR CO..." at bounding box center [476, 337] width 207 height 28
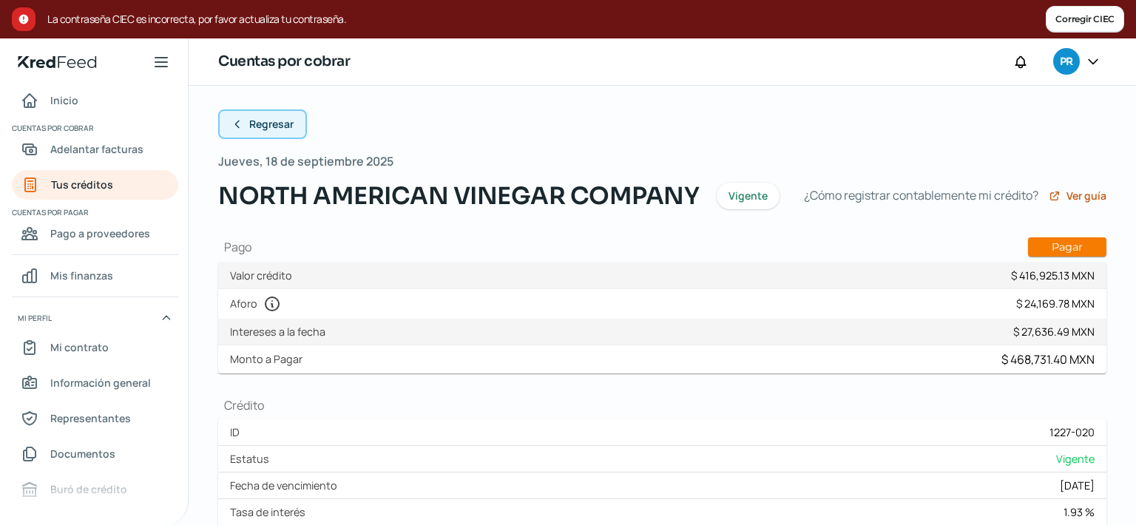
click at [246, 130] on button "Regresar" at bounding box center [262, 124] width 89 height 30
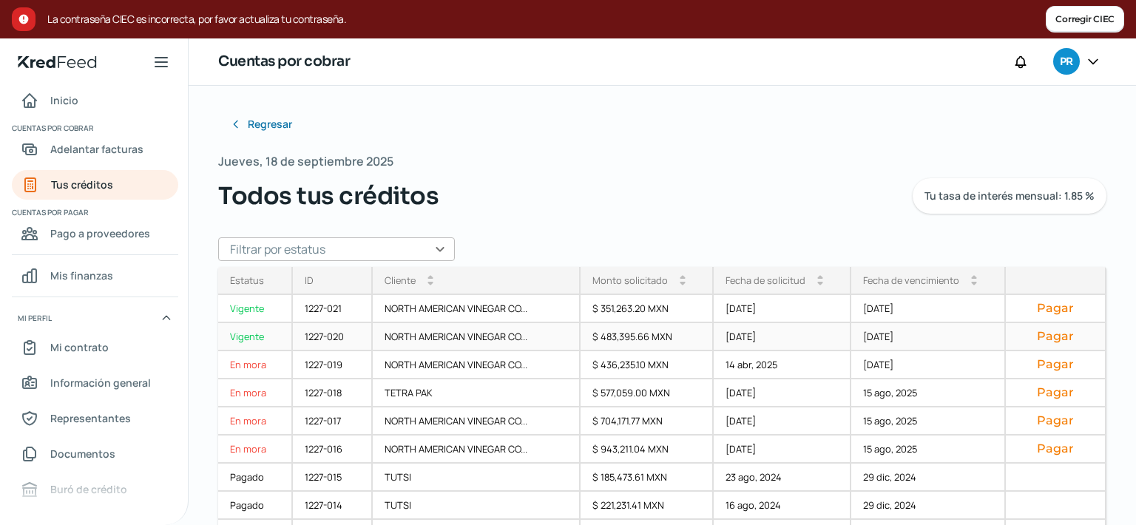
click at [1018, 337] on button "Pagar" at bounding box center [1055, 336] width 75 height 15
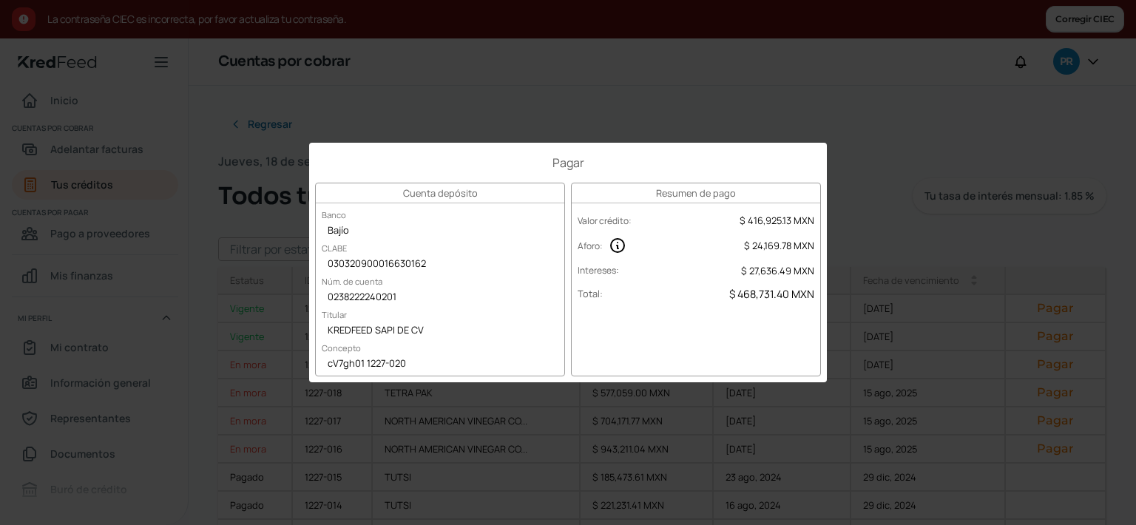
click at [750, 87] on div "Pagar Cuenta depósito Banco Bajío CLABE 030320900016630162 Núm. de cuenta 02382…" at bounding box center [568, 262] width 1136 height 525
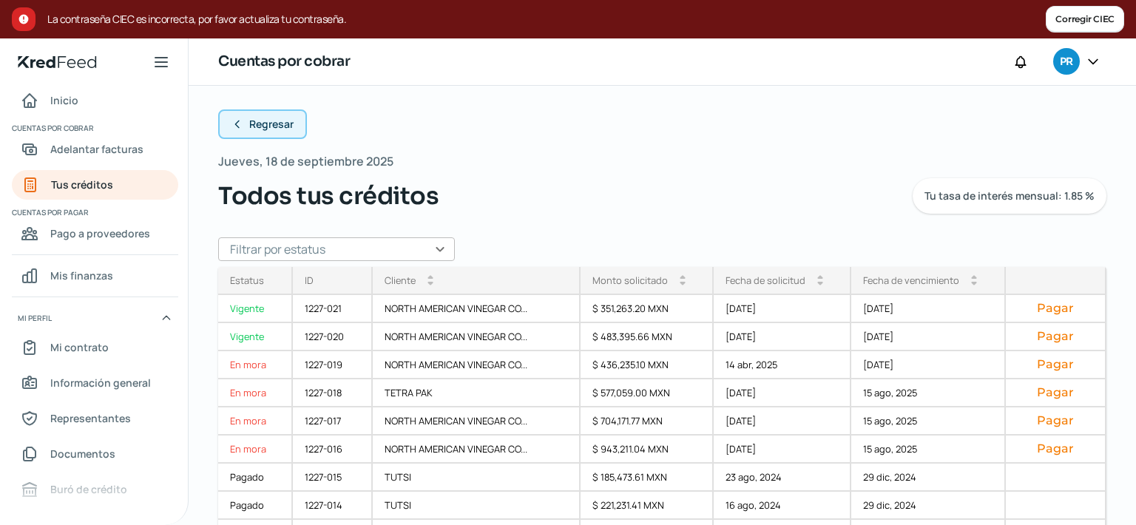
click at [282, 135] on button "Regresar" at bounding box center [262, 124] width 89 height 30
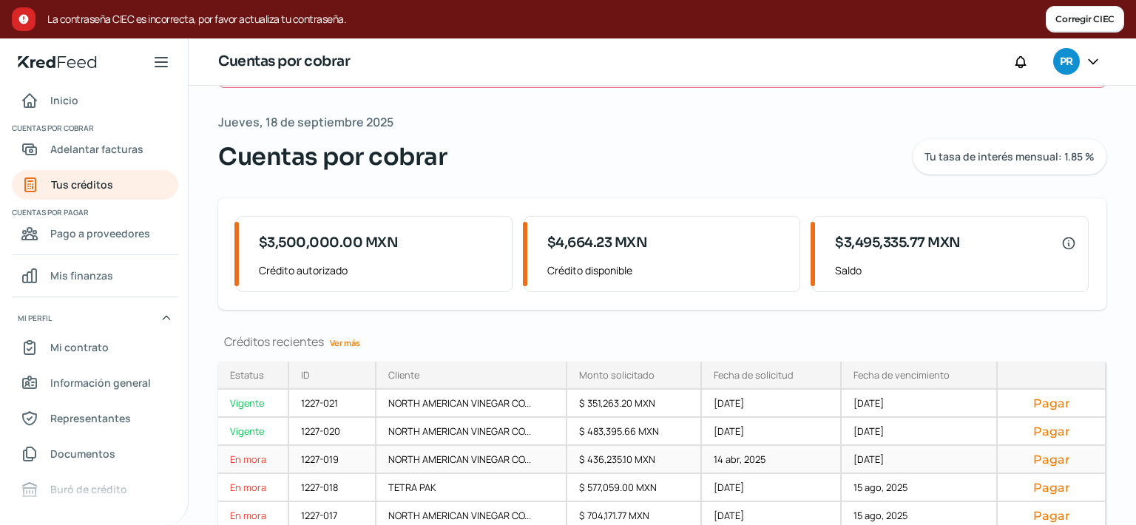
scroll to position [127, 0]
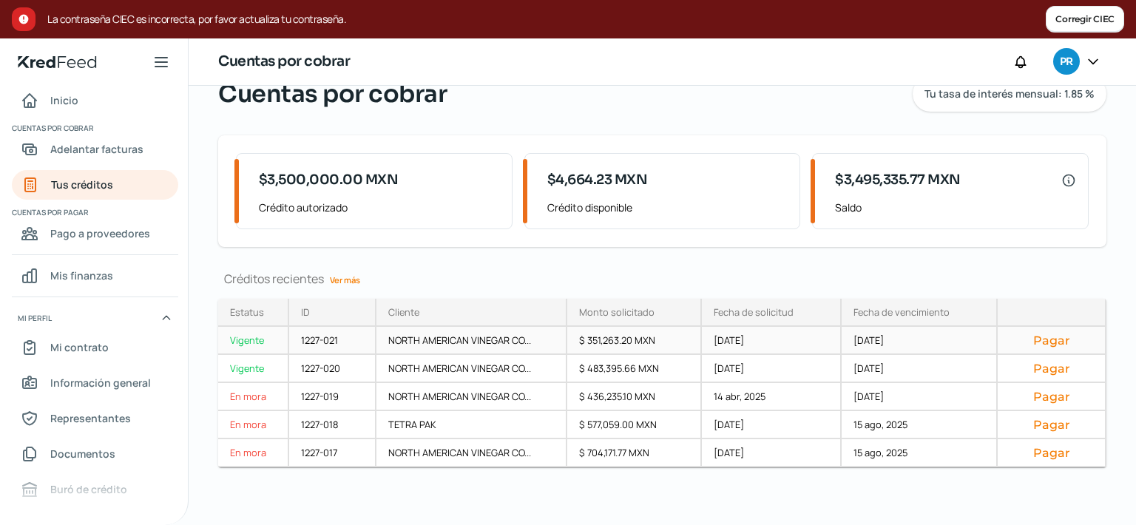
click at [502, 333] on div "NORTH AMERICAN VINEGAR CO..." at bounding box center [472, 341] width 191 height 28
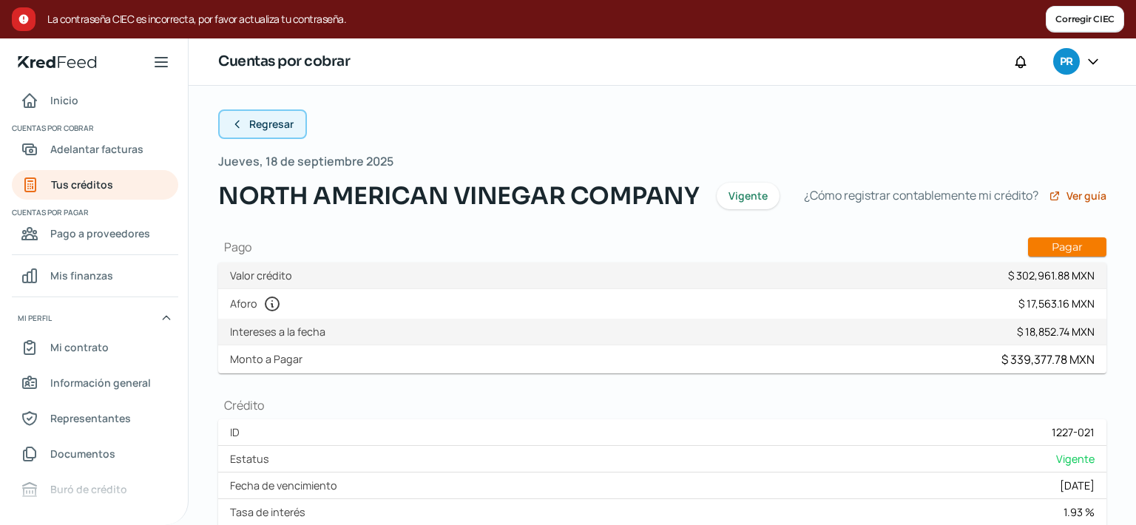
click at [294, 129] on button "Regresar" at bounding box center [262, 124] width 89 height 30
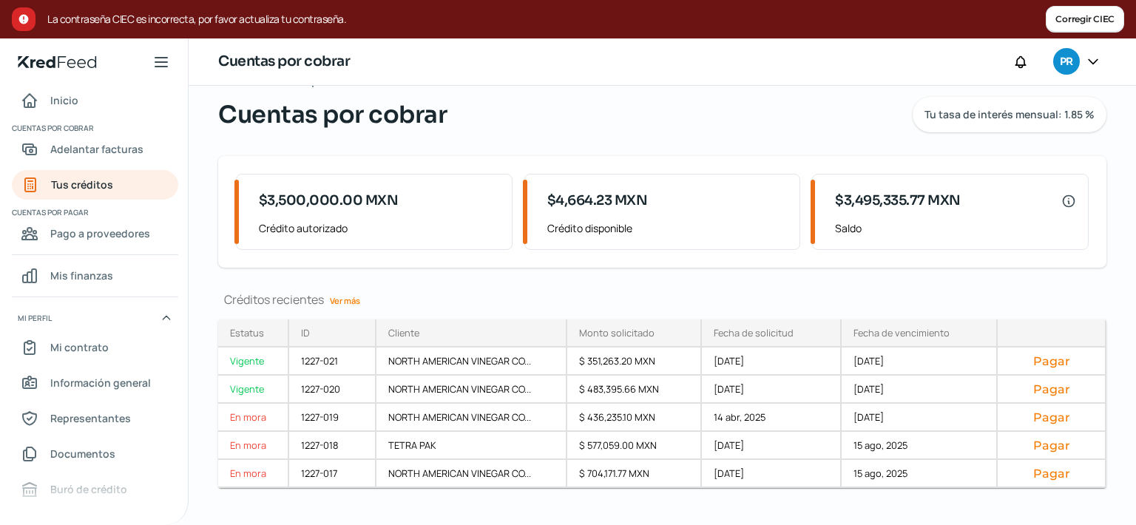
scroll to position [127, 0]
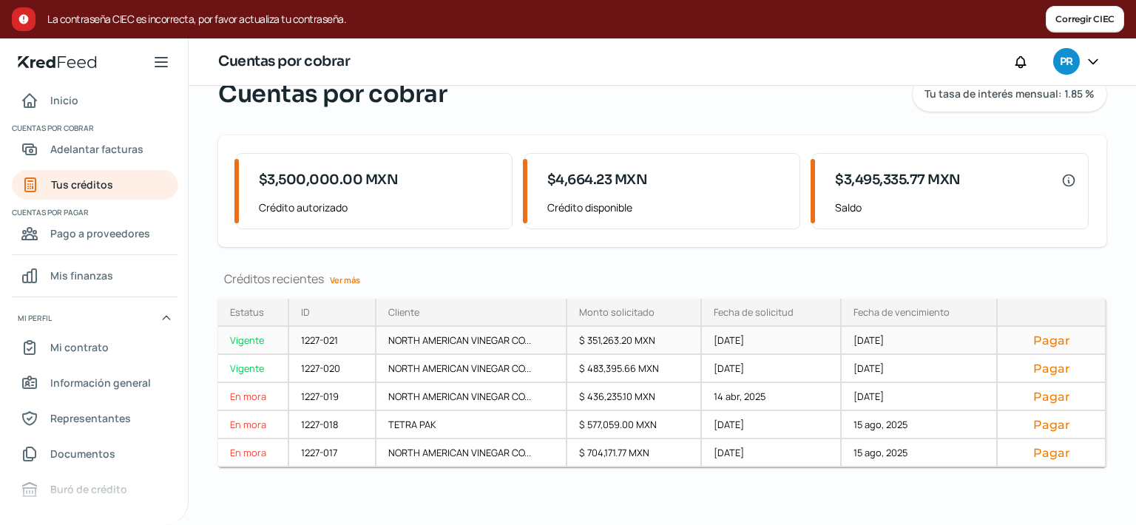
click at [1064, 339] on button "Pagar" at bounding box center [1052, 340] width 84 height 15
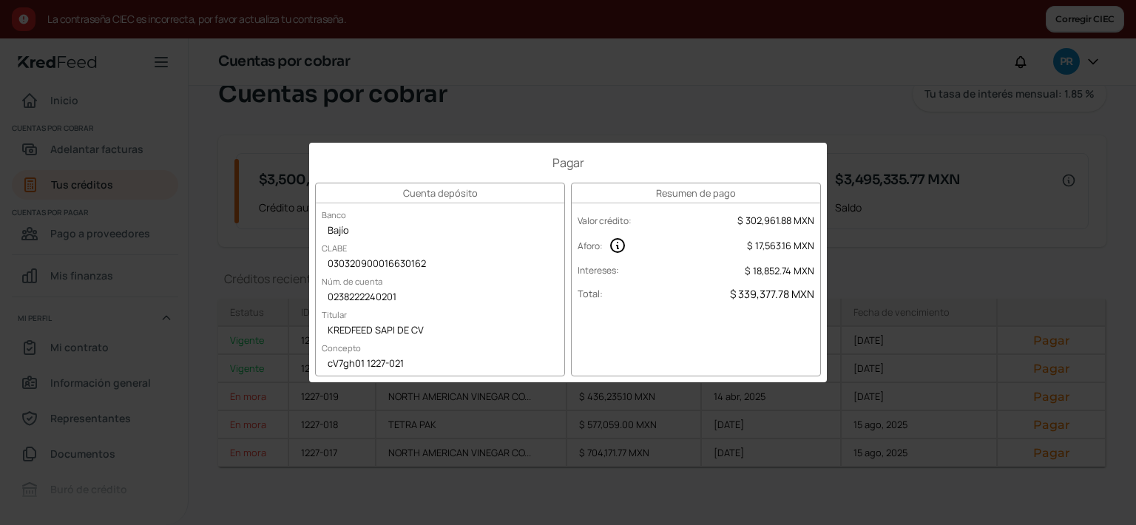
click at [694, 98] on div "Pagar Cuenta depósito Banco Bajío CLABE 030320900016630162 Núm. de cuenta 02382…" at bounding box center [568, 262] width 1136 height 525
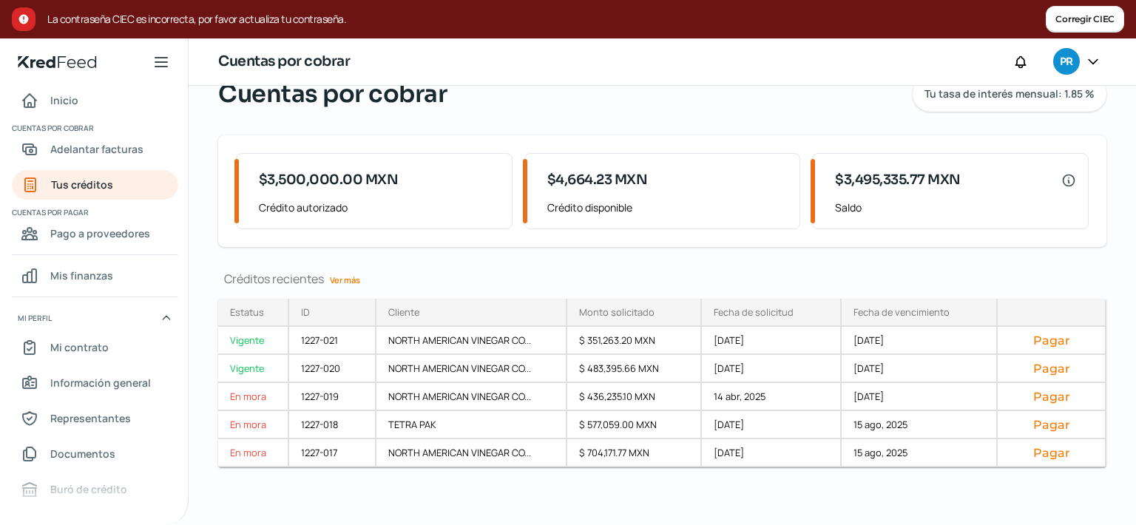
click at [652, 269] on div "Tienes créditos en [PERSON_NAME], te invitamos a realizar el pago lo antes posi…" at bounding box center [663, 243] width 948 height 568
